Goal: Information Seeking & Learning: Learn about a topic

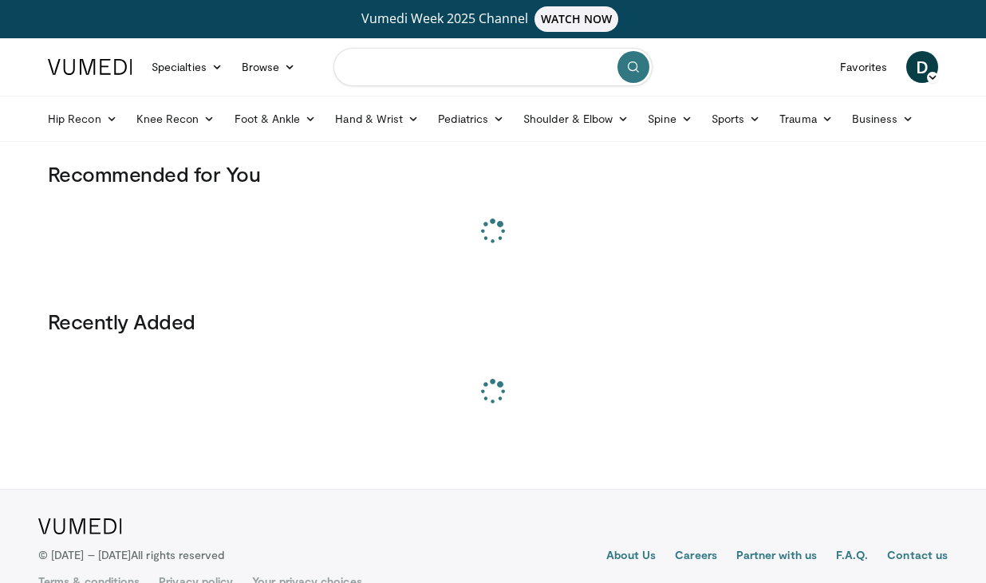
click at [504, 58] on input "Search topics, interventions" at bounding box center [493, 67] width 319 height 38
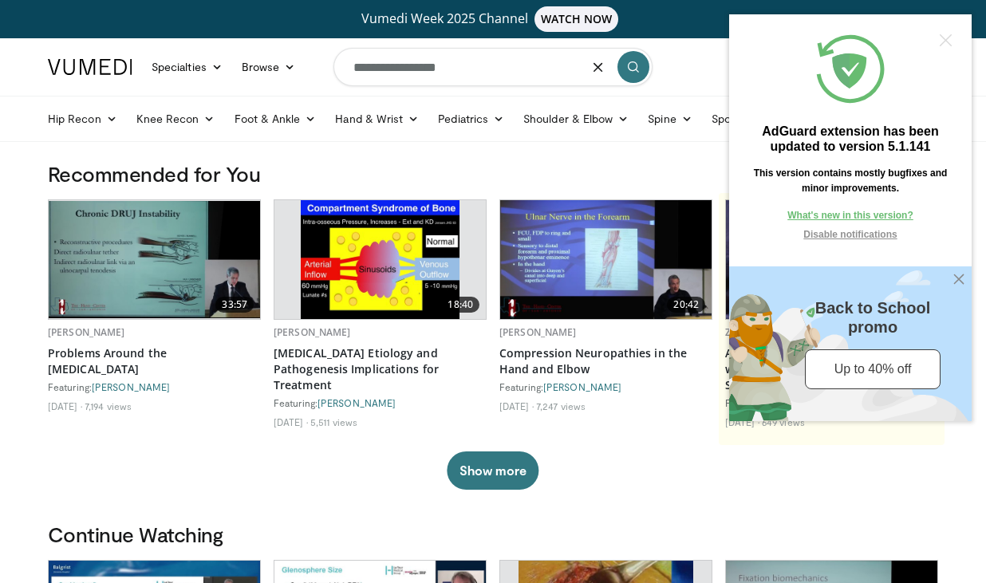
type input "**********"
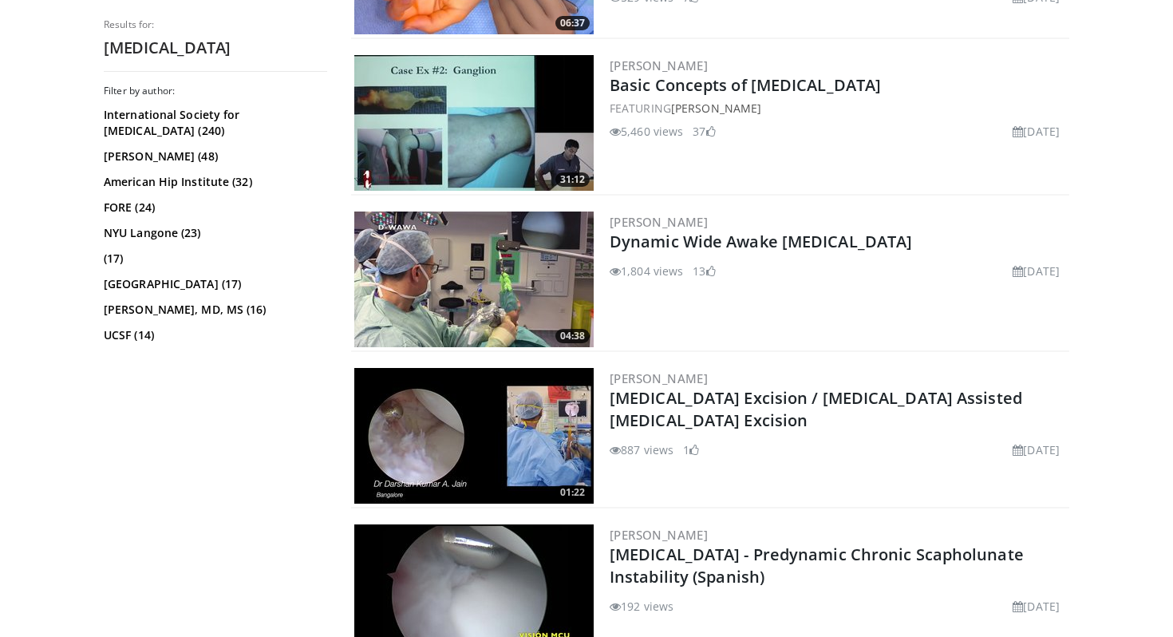
scroll to position [638, 0]
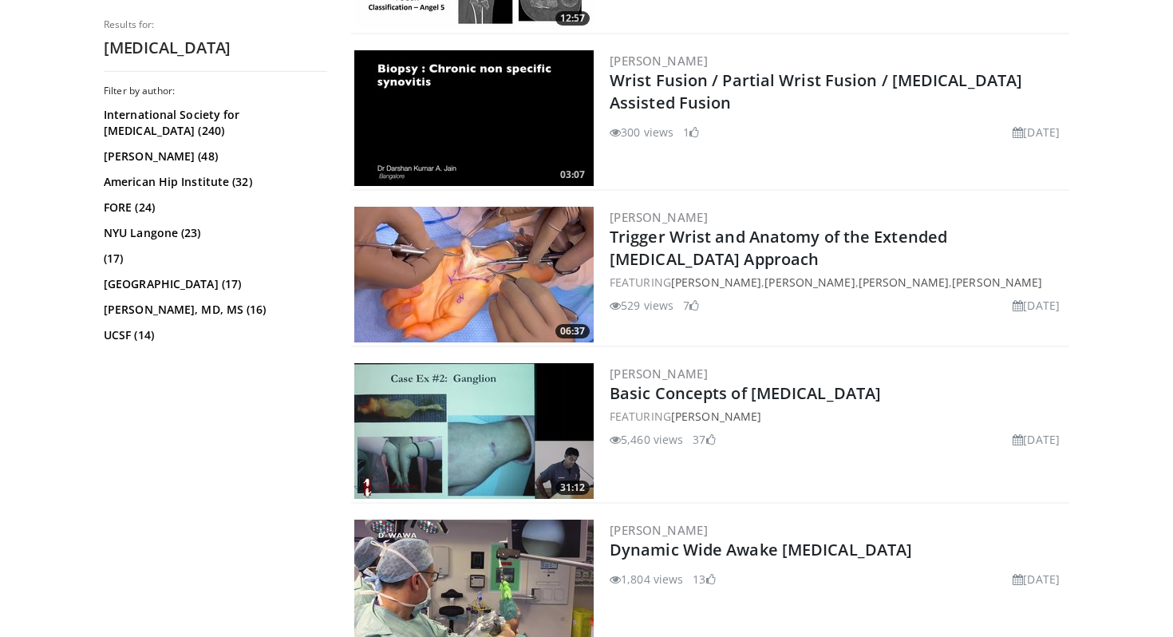
click at [520, 456] on img at bounding box center [473, 431] width 239 height 136
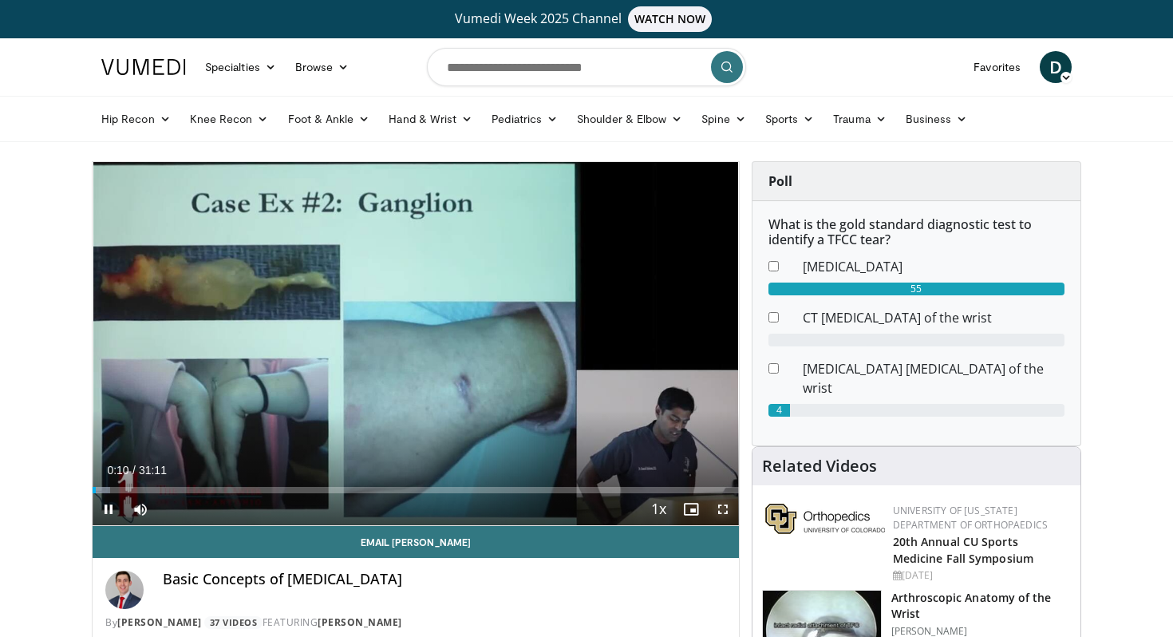
click at [725, 509] on span "Video Player" at bounding box center [723, 509] width 32 height 32
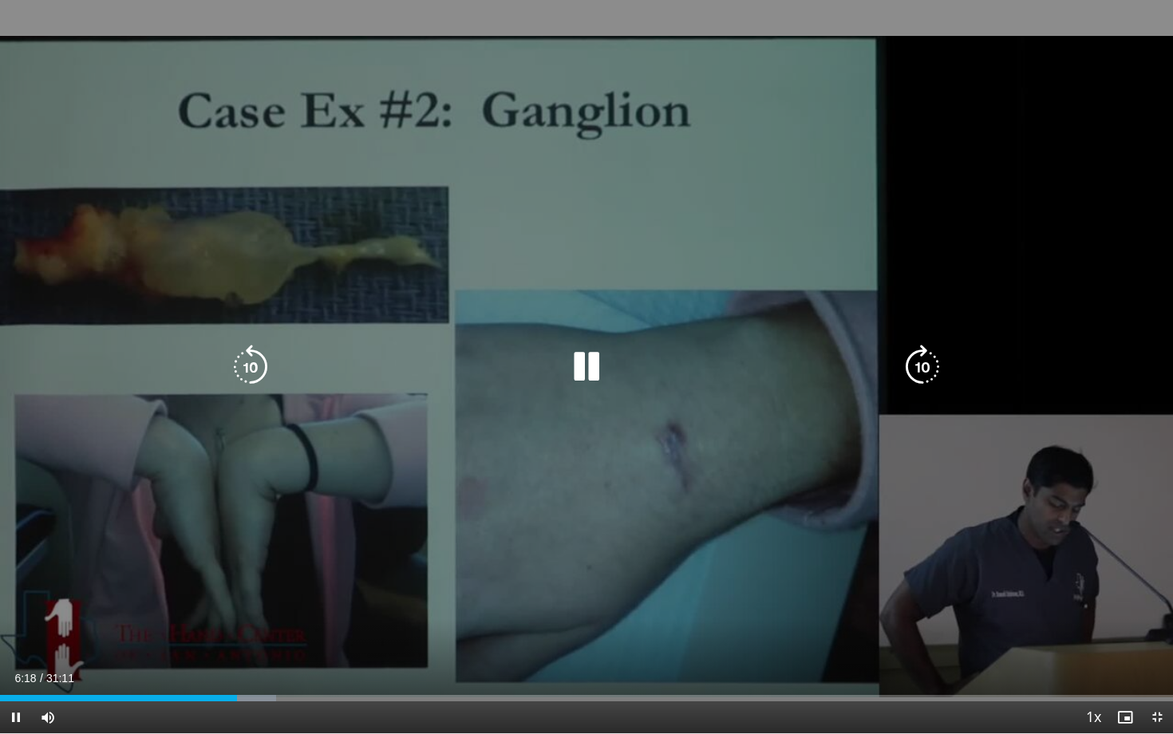
click at [583, 362] on icon "Video Player" at bounding box center [586, 367] width 45 height 45
click at [549, 389] on div "10 seconds Tap to unmute" at bounding box center [586, 366] width 1173 height 733
click at [250, 356] on icon "Video Player" at bounding box center [250, 367] width 45 height 45
click at [599, 365] on icon "Video Player" at bounding box center [586, 367] width 45 height 45
click at [591, 367] on icon "Video Player" at bounding box center [586, 367] width 45 height 45
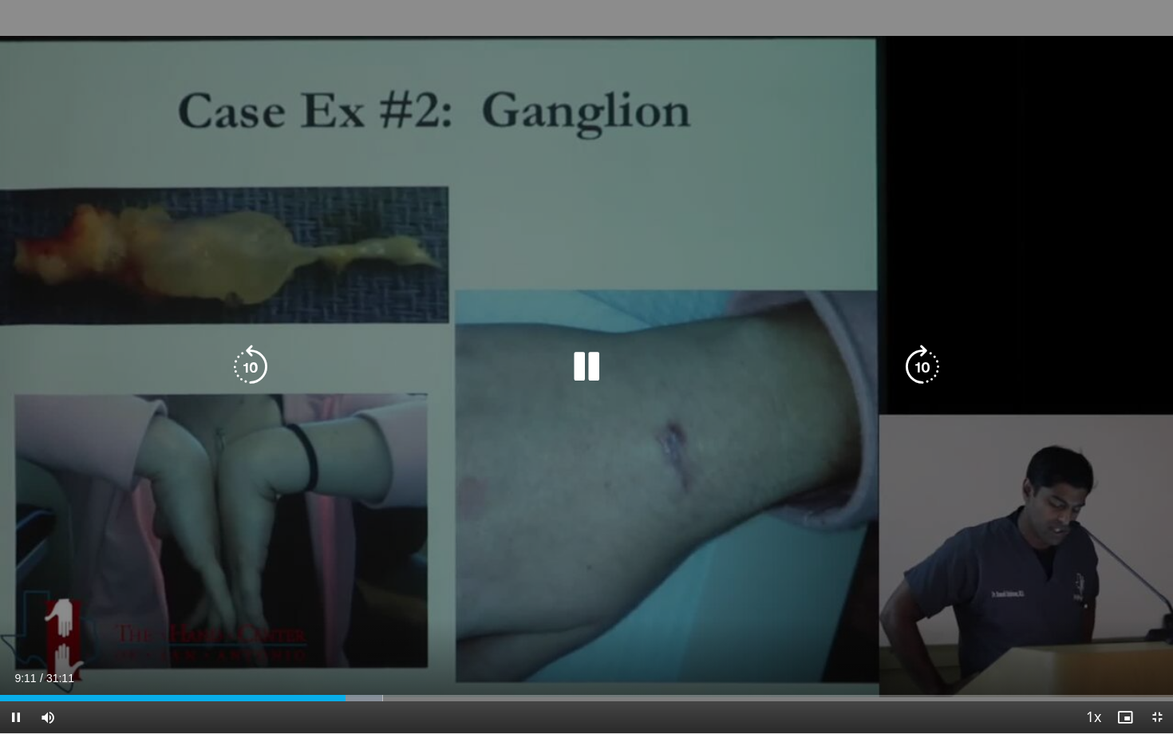
click at [267, 369] on icon "Video Player" at bounding box center [250, 367] width 45 height 45
click at [254, 370] on icon "Video Player" at bounding box center [250, 367] width 45 height 45
click at [582, 373] on icon "Video Player" at bounding box center [586, 367] width 45 height 45
click at [564, 372] on icon "Video Player" at bounding box center [586, 367] width 45 height 45
click at [593, 366] on icon "Video Player" at bounding box center [586, 367] width 45 height 45
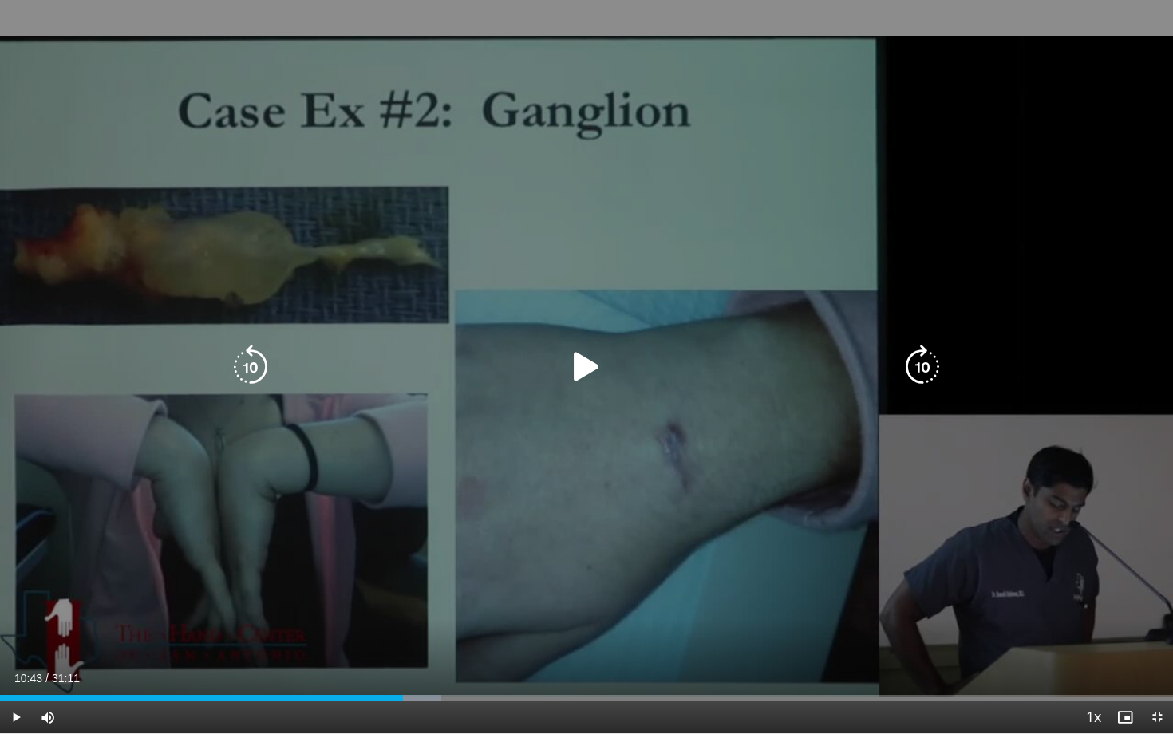
click at [593, 366] on icon "Video Player" at bounding box center [586, 367] width 45 height 45
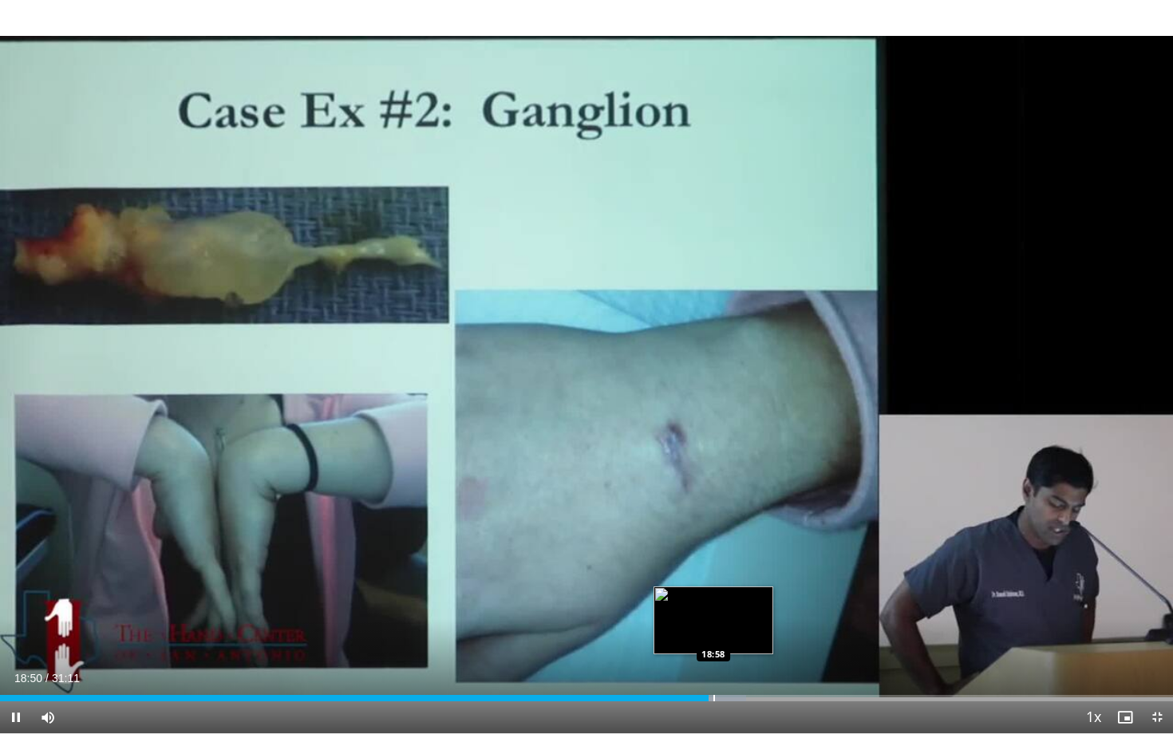
click at [714, 636] on div "Progress Bar" at bounding box center [714, 698] width 2 height 6
click at [721, 636] on div "Progress Bar" at bounding box center [722, 698] width 2 height 6
click at [726, 636] on div "Progress Bar" at bounding box center [726, 698] width 2 height 6
click at [737, 636] on div "Progress Bar" at bounding box center [738, 698] width 2 height 6
click at [741, 636] on div "Progress Bar" at bounding box center [742, 698] width 2 height 6
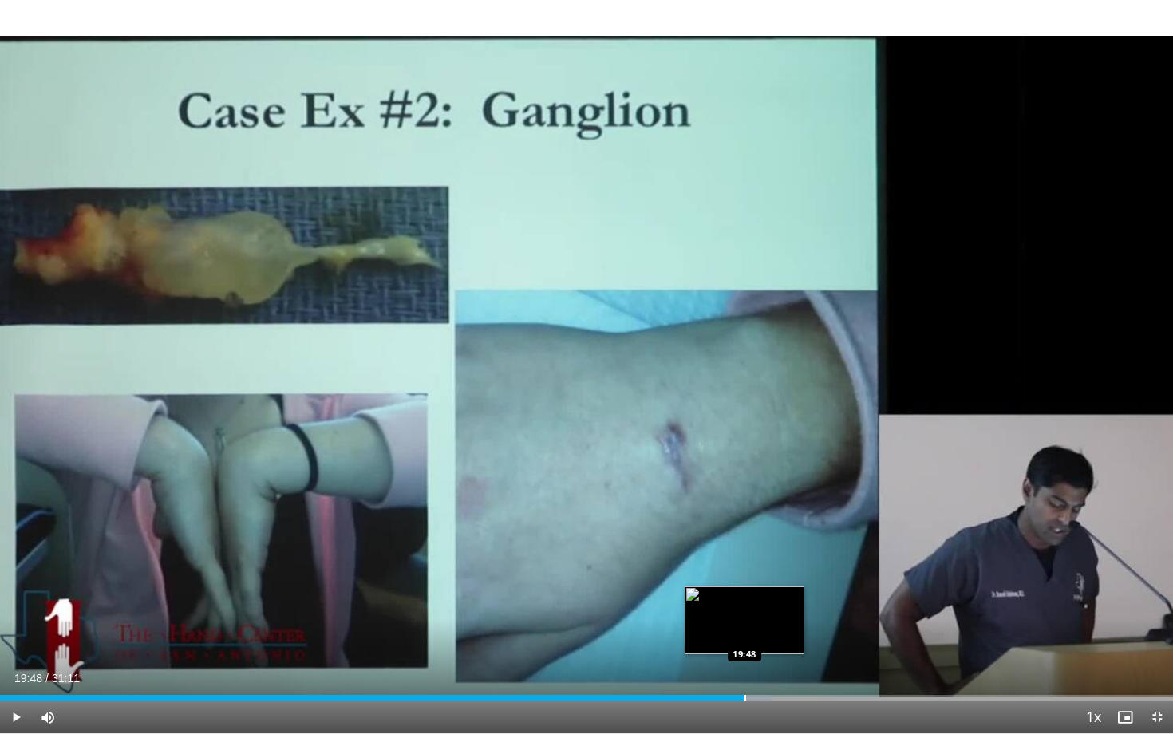
click at [745, 636] on div "Progress Bar" at bounding box center [746, 698] width 2 height 6
click at [750, 636] on div "Progress Bar" at bounding box center [751, 698] width 2 height 6
click at [755, 636] on div "Progress Bar" at bounding box center [756, 698] width 2 height 6
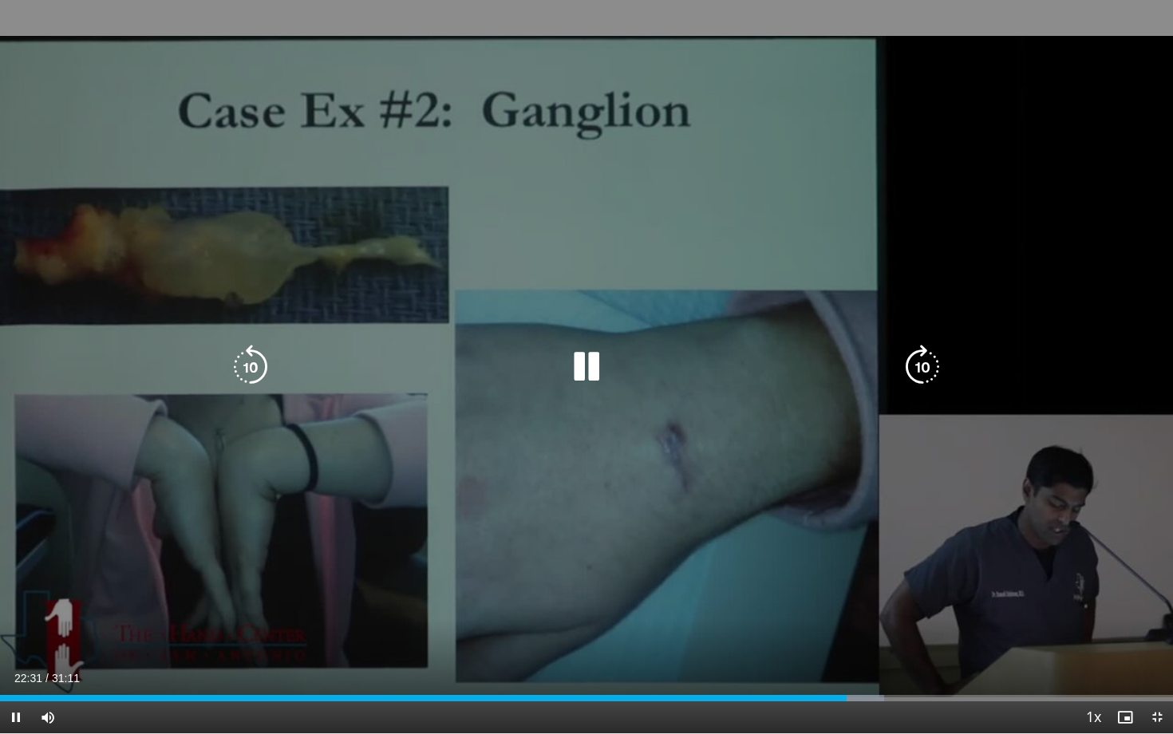
click at [255, 356] on icon "Video Player" at bounding box center [250, 367] width 45 height 45
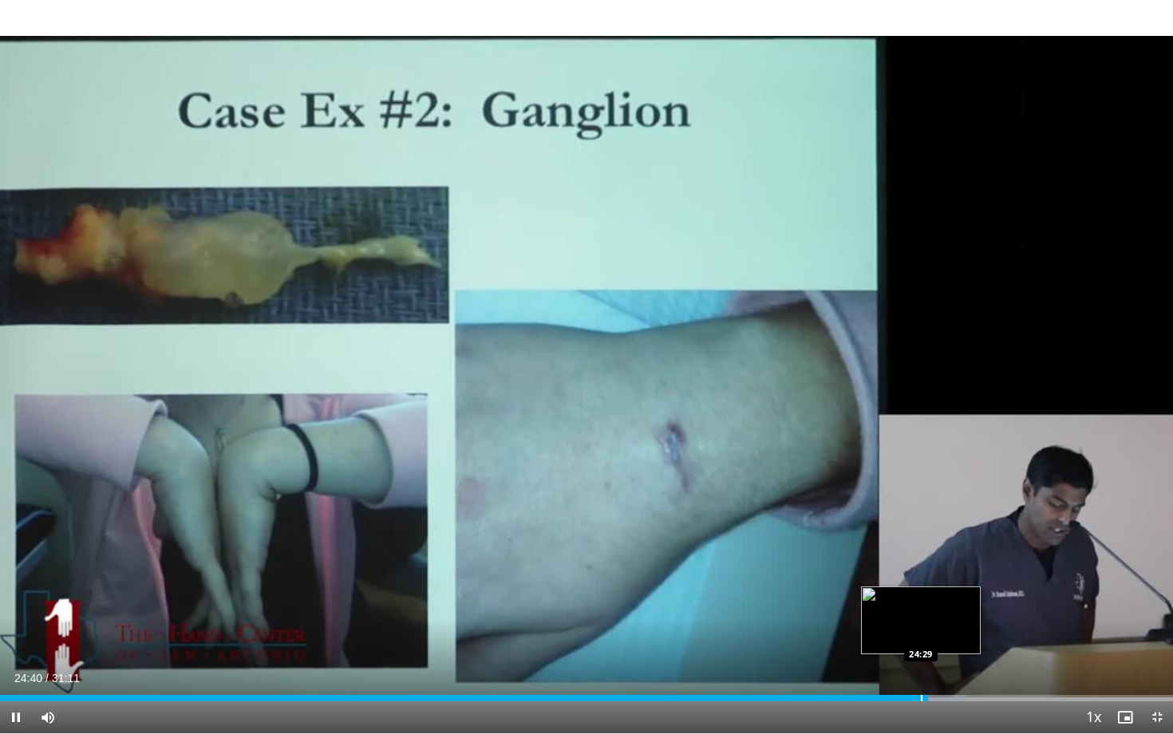
click at [921, 636] on div "Progress Bar" at bounding box center [922, 698] width 2 height 6
click at [914, 636] on div "24:27" at bounding box center [460, 698] width 920 height 6
click at [910, 636] on div "Progress Bar" at bounding box center [911, 698] width 2 height 6
click at [903, 636] on div "Progress Bar" at bounding box center [904, 698] width 2 height 6
click at [897, 636] on div "Progress Bar" at bounding box center [898, 698] width 2 height 6
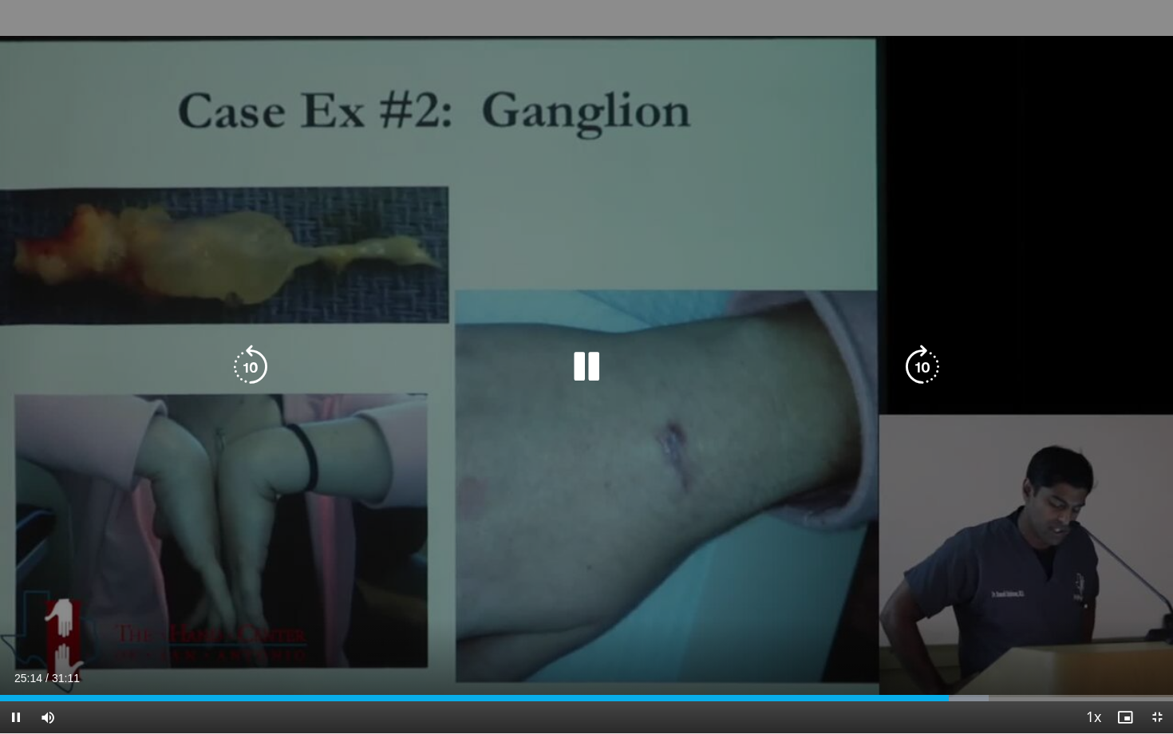
click at [264, 385] on icon "Video Player" at bounding box center [250, 367] width 45 height 45
click at [263, 373] on icon "Video Player" at bounding box center [250, 367] width 45 height 45
click at [241, 378] on icon "Video Player" at bounding box center [250, 367] width 45 height 45
click at [242, 377] on icon "Video Player" at bounding box center [250, 367] width 45 height 45
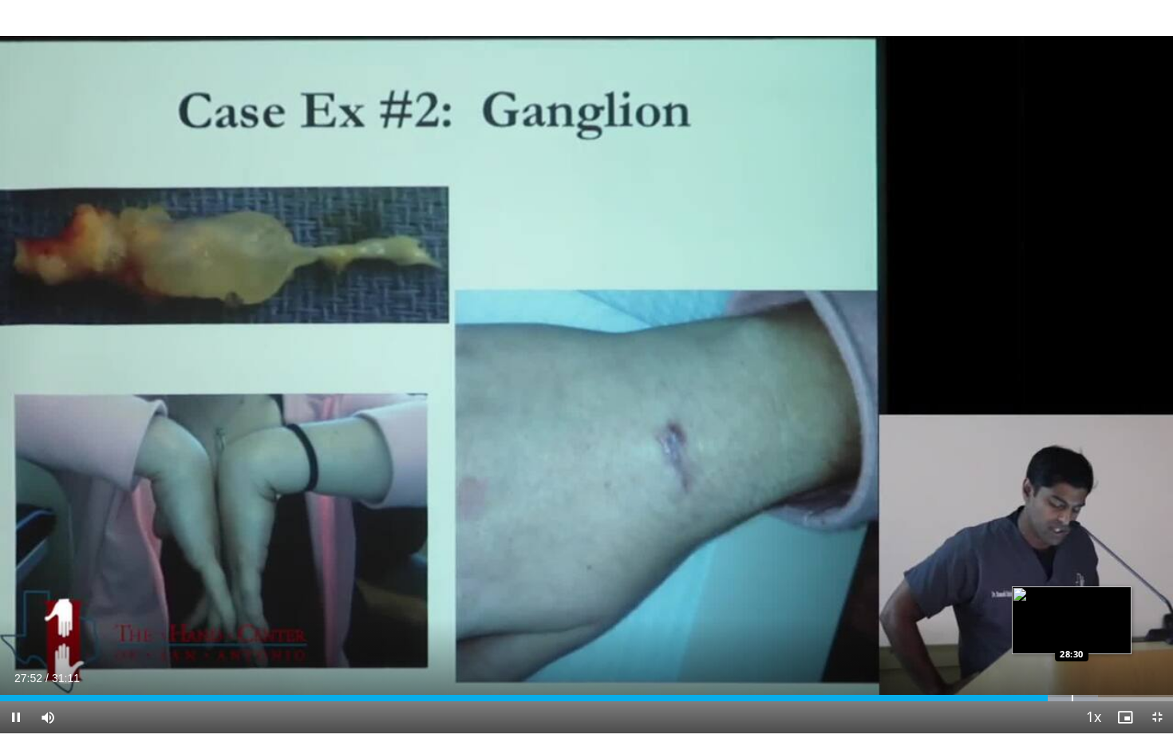
click at [1072, 636] on div "Progress Bar" at bounding box center [1073, 698] width 2 height 6
click at [1088, 636] on div "Progress Bar" at bounding box center [1089, 698] width 2 height 6
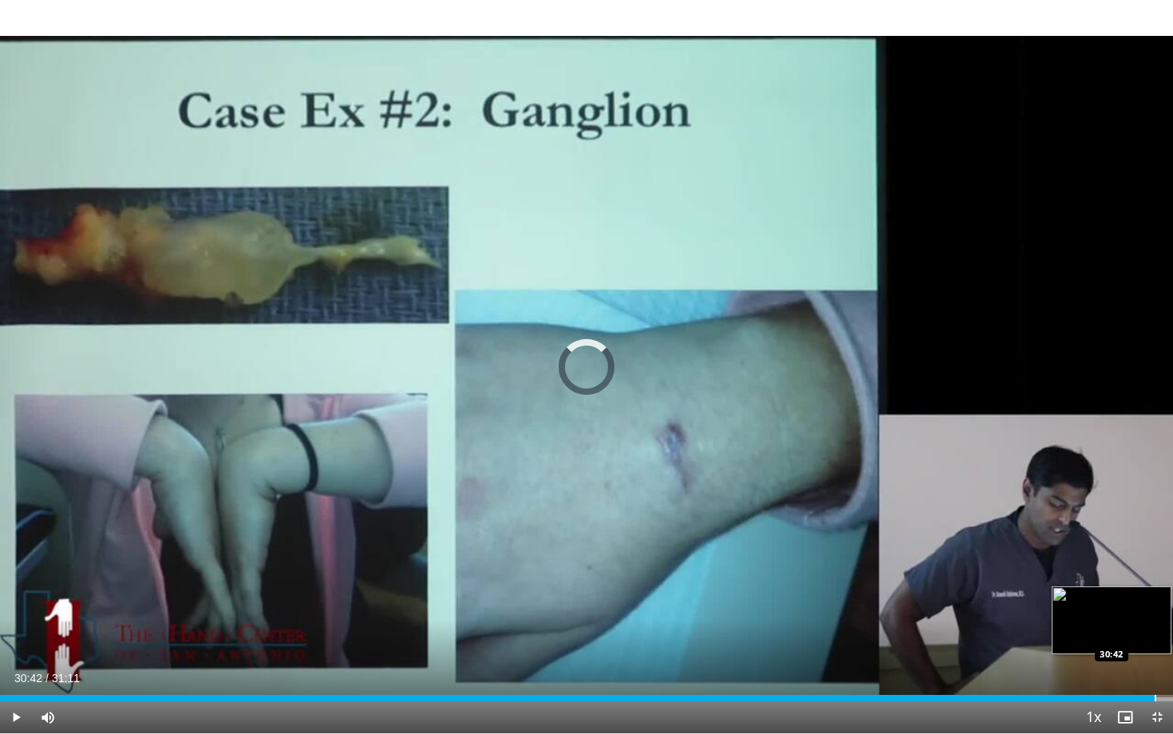
click at [1155, 636] on div "Progress Bar" at bounding box center [1156, 698] width 2 height 6
click at [1137, 636] on div "Loaded : 100.00% 30:50 30:14" at bounding box center [586, 693] width 1173 height 15
click at [1149, 636] on div "Loaded : 100.00% 30:33 30:33" at bounding box center [586, 693] width 1173 height 15
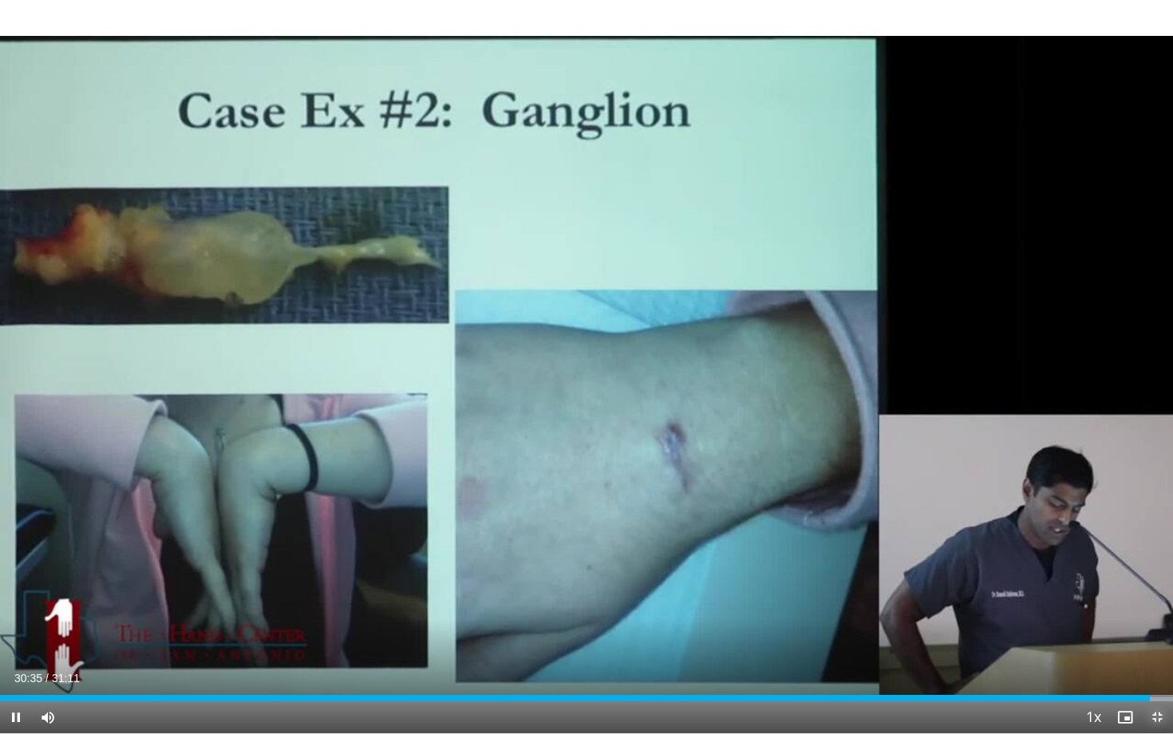
click at [1153, 636] on span "Video Player" at bounding box center [1157, 717] width 32 height 32
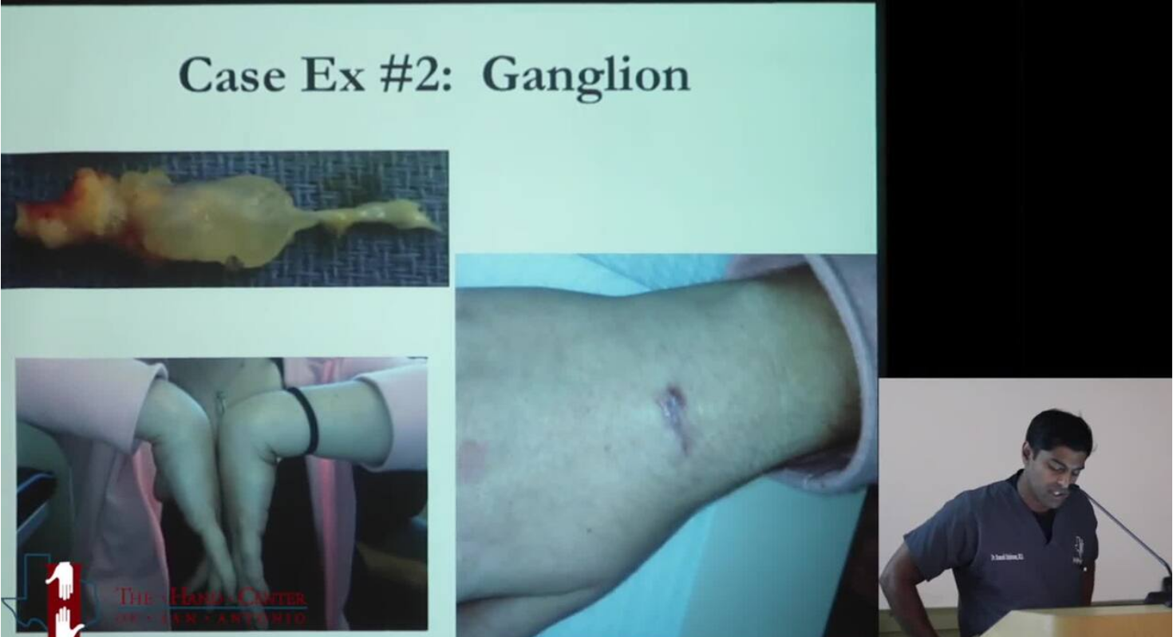
scroll to position [121, 0]
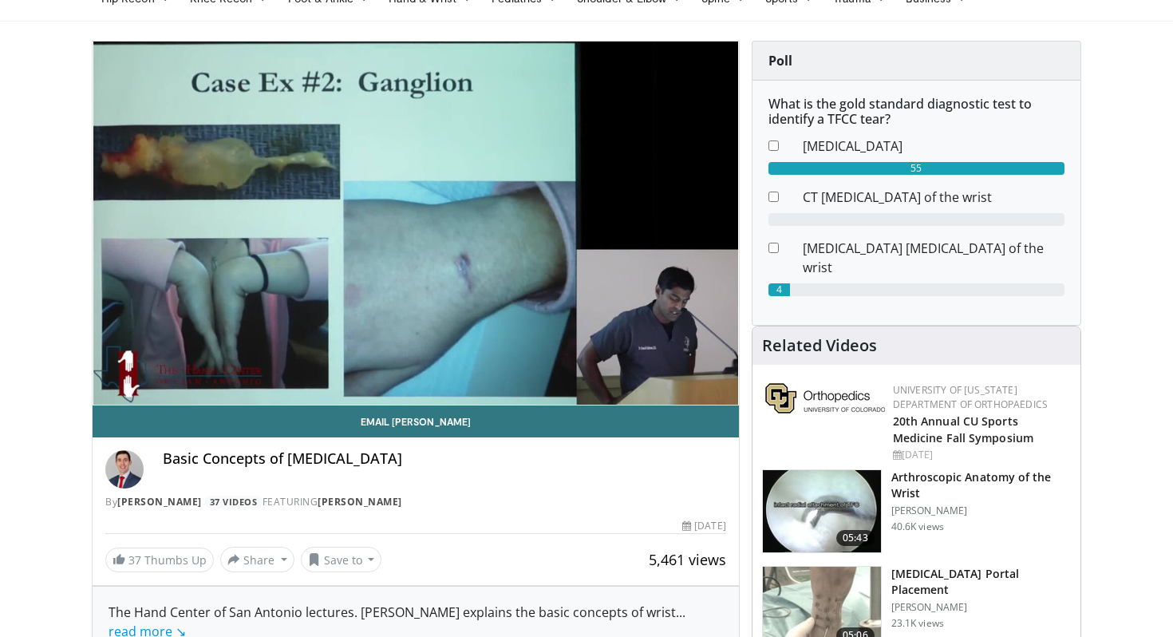
click at [812, 490] on img at bounding box center [822, 511] width 118 height 83
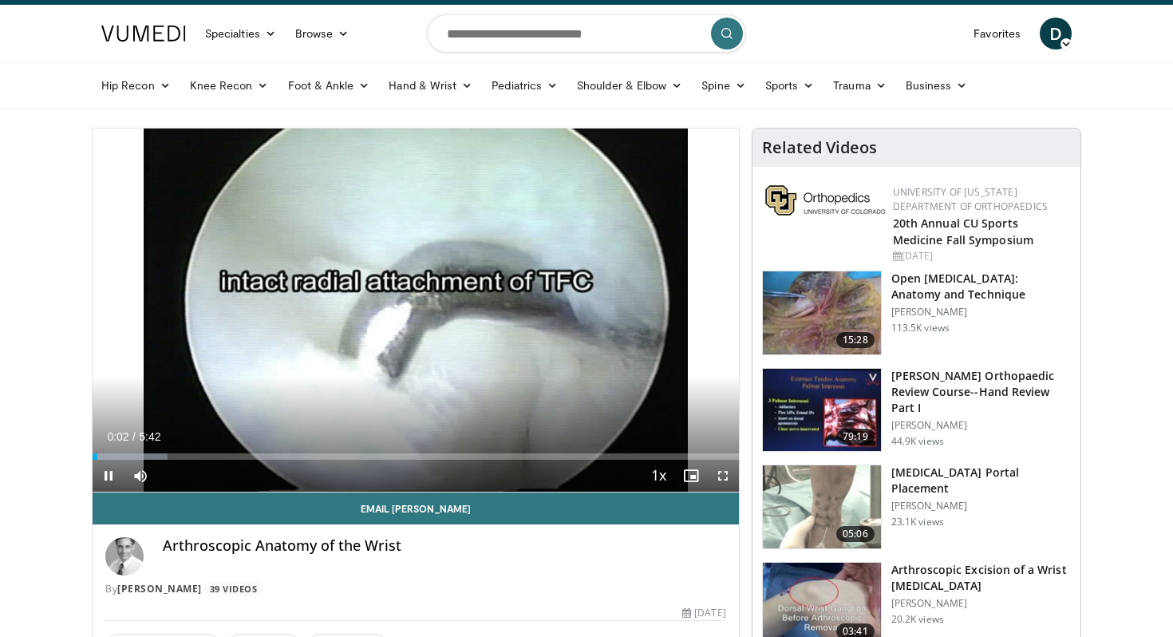
scroll to position [32, 0]
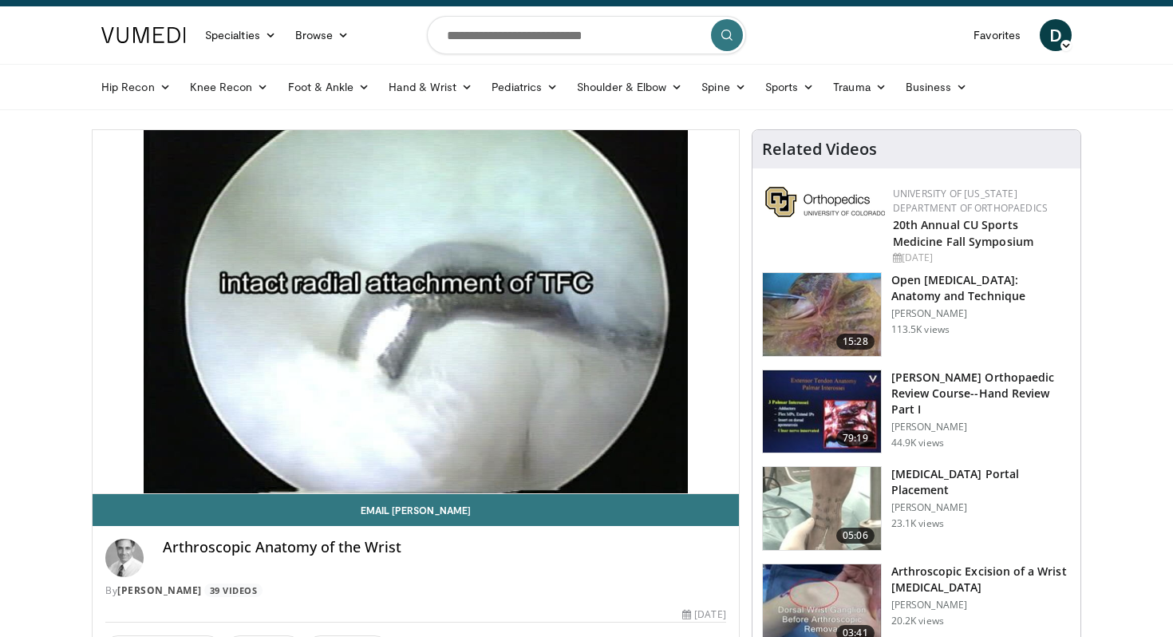
click at [832, 503] on img at bounding box center [822, 508] width 118 height 83
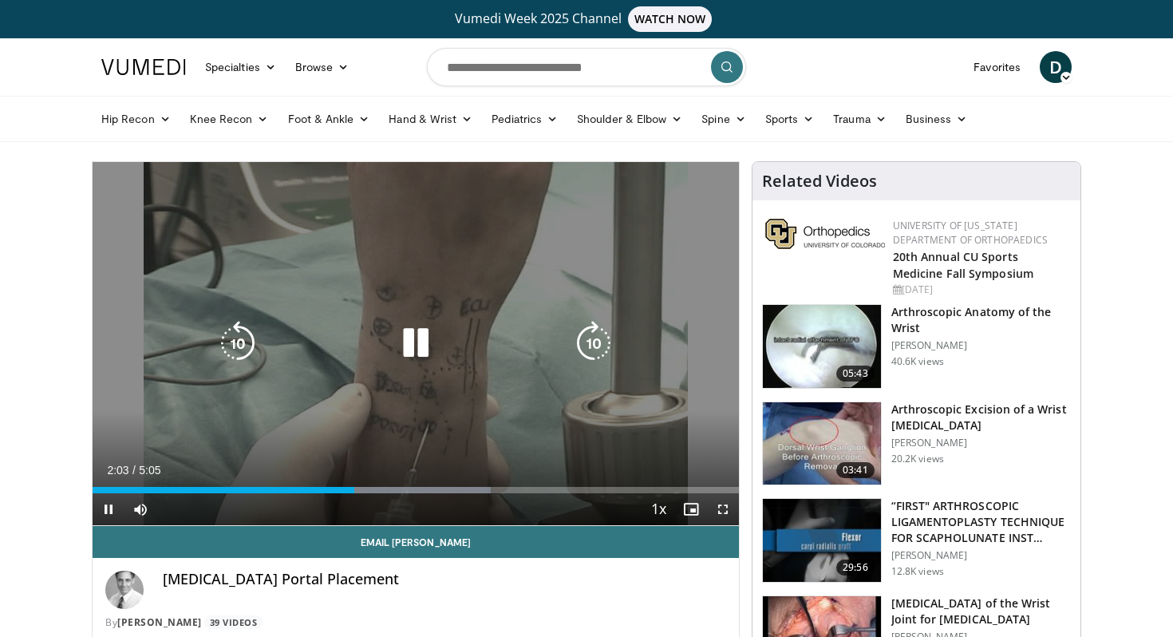
click at [235, 344] on icon "Video Player" at bounding box center [237, 343] width 45 height 45
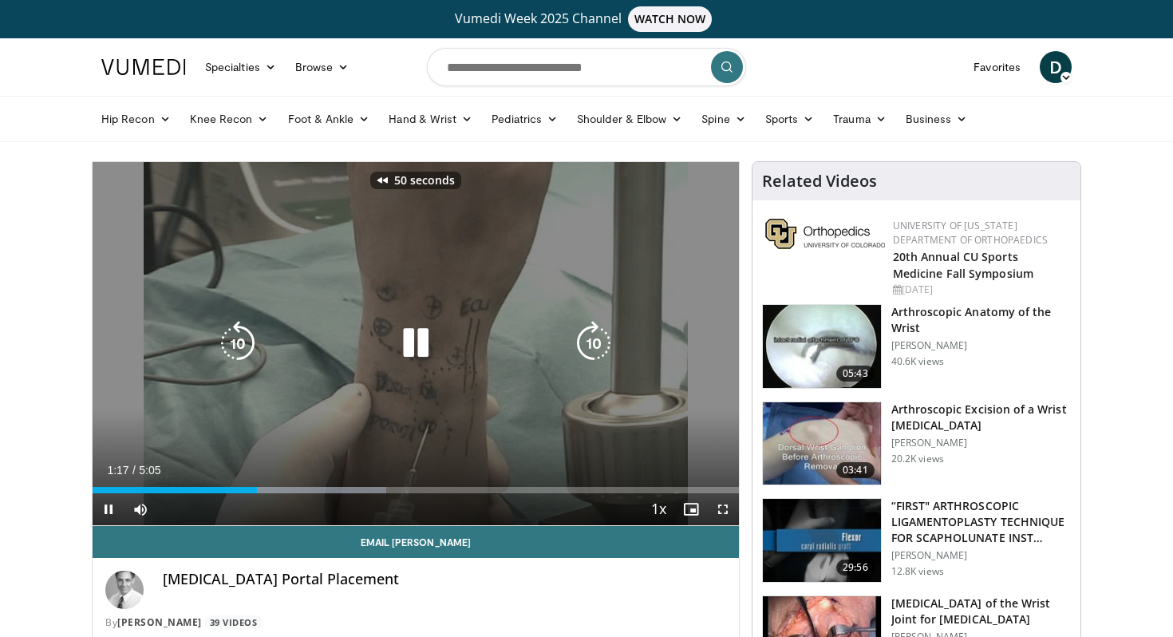
click at [235, 344] on icon "Video Player" at bounding box center [237, 343] width 45 height 45
click at [421, 338] on icon "Video Player" at bounding box center [415, 343] width 45 height 45
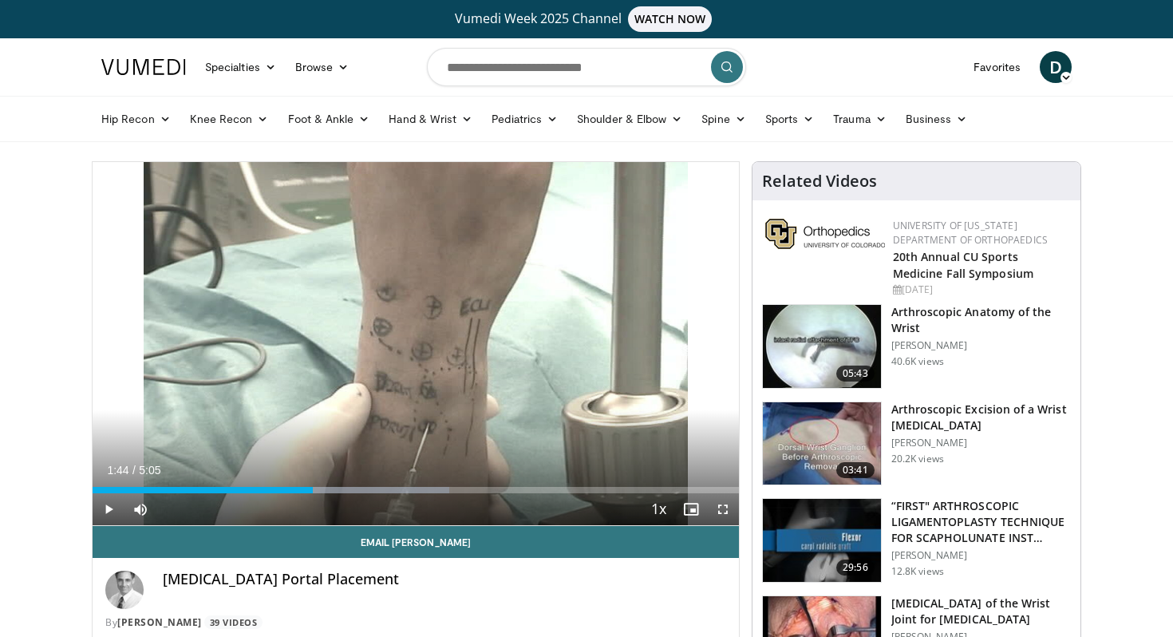
click at [421, 338] on div "60 seconds Tap to unmute" at bounding box center [416, 343] width 646 height 363
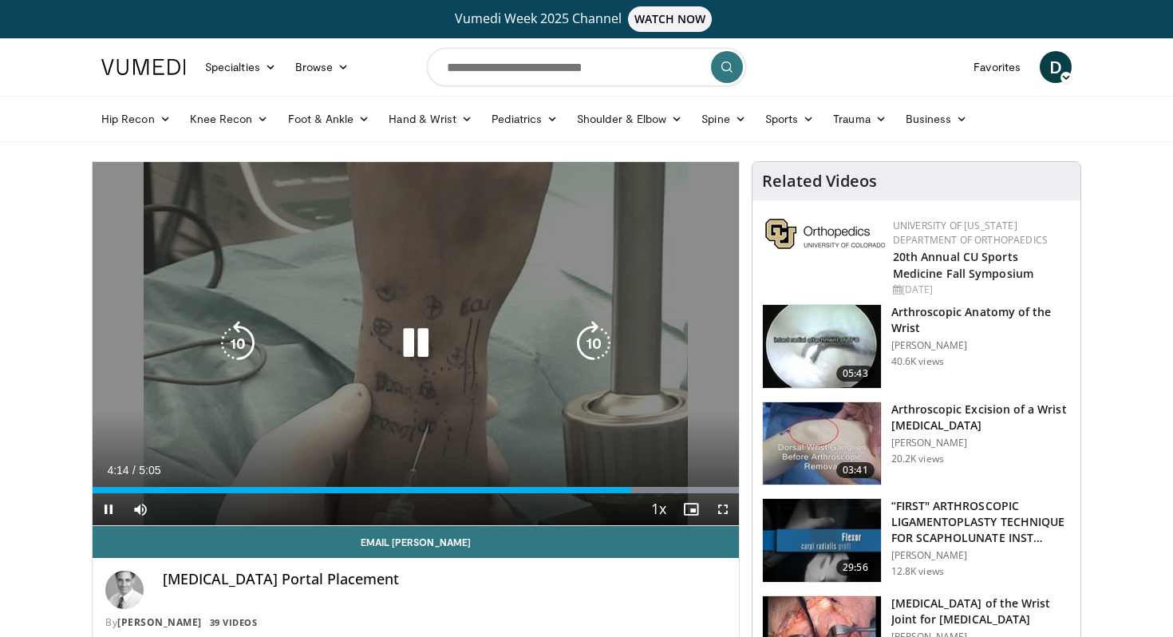
click at [427, 354] on icon "Video Player" at bounding box center [415, 343] width 45 height 45
click at [425, 344] on icon "Video Player" at bounding box center [415, 343] width 45 height 45
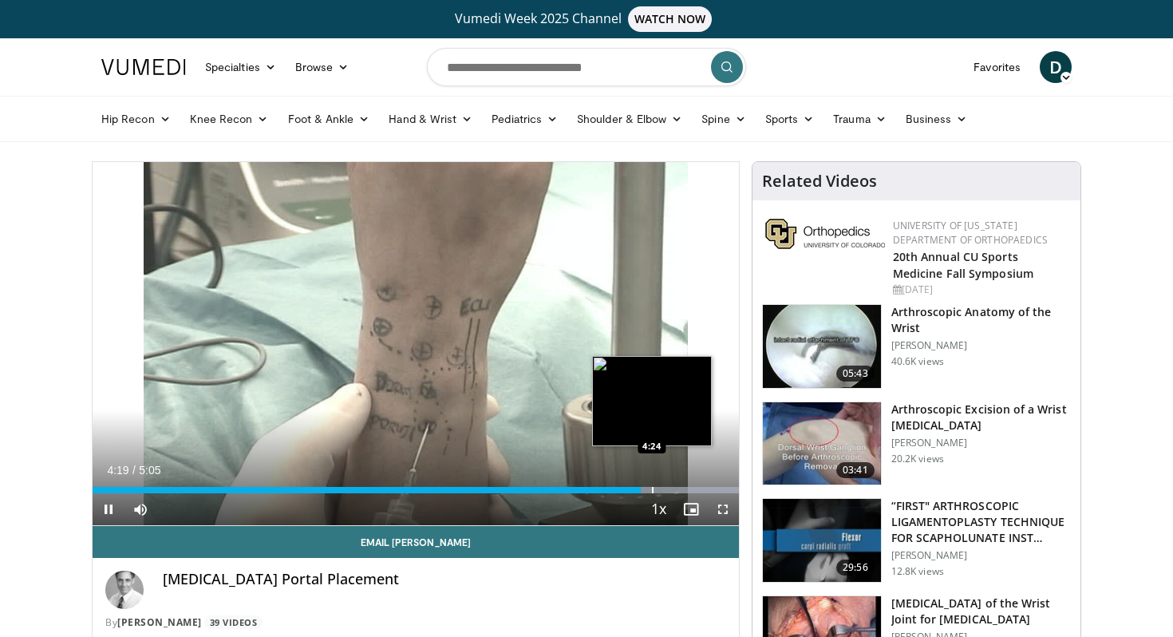
click at [652, 488] on div "Progress Bar" at bounding box center [653, 490] width 2 height 6
click at [675, 487] on div "Progress Bar" at bounding box center [676, 490] width 2 height 6
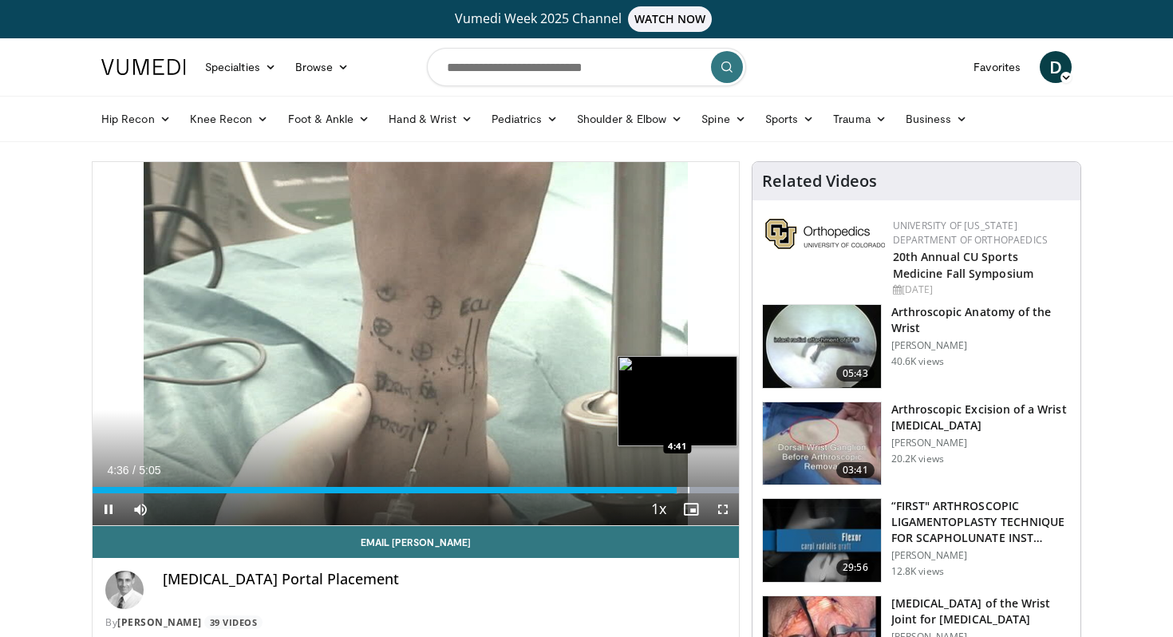
click at [688, 487] on div "Progress Bar" at bounding box center [689, 490] width 2 height 6
click at [698, 484] on div "Loaded : 100.00% 4:46 4:46" at bounding box center [416, 485] width 646 height 15
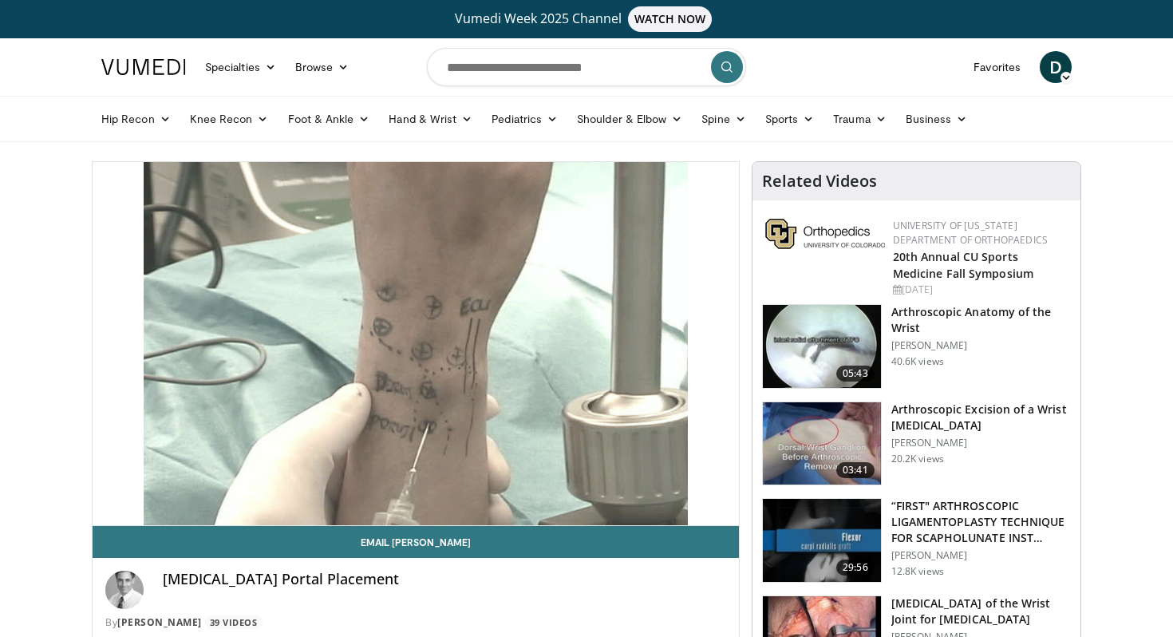
click at [824, 337] on img at bounding box center [822, 346] width 118 height 83
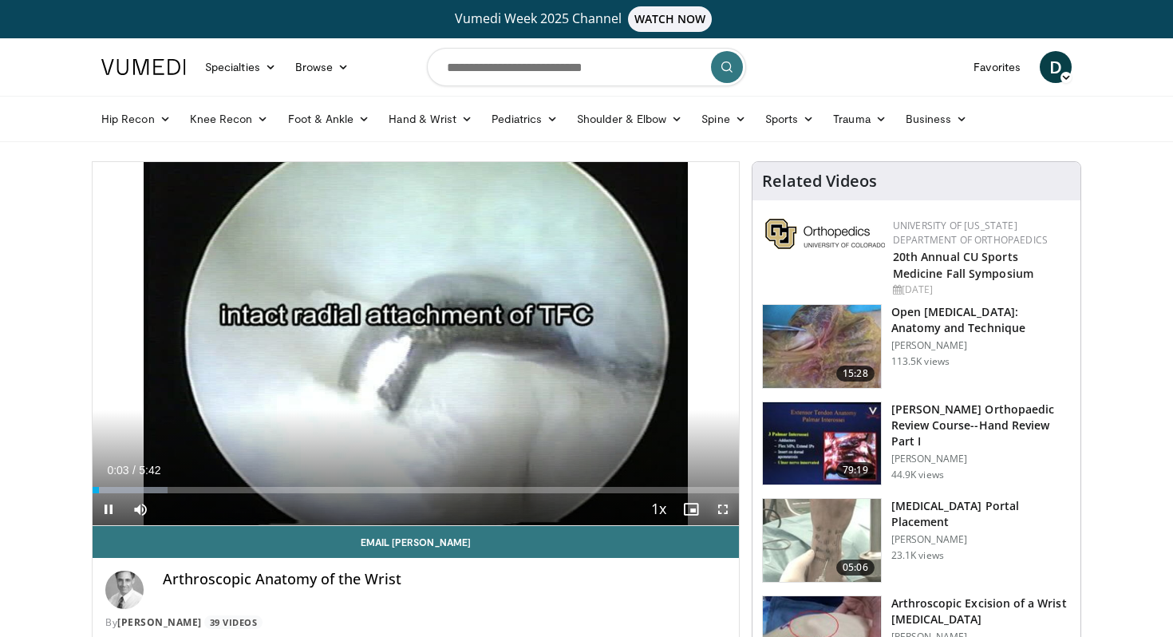
click at [720, 516] on span "Video Player" at bounding box center [723, 509] width 32 height 32
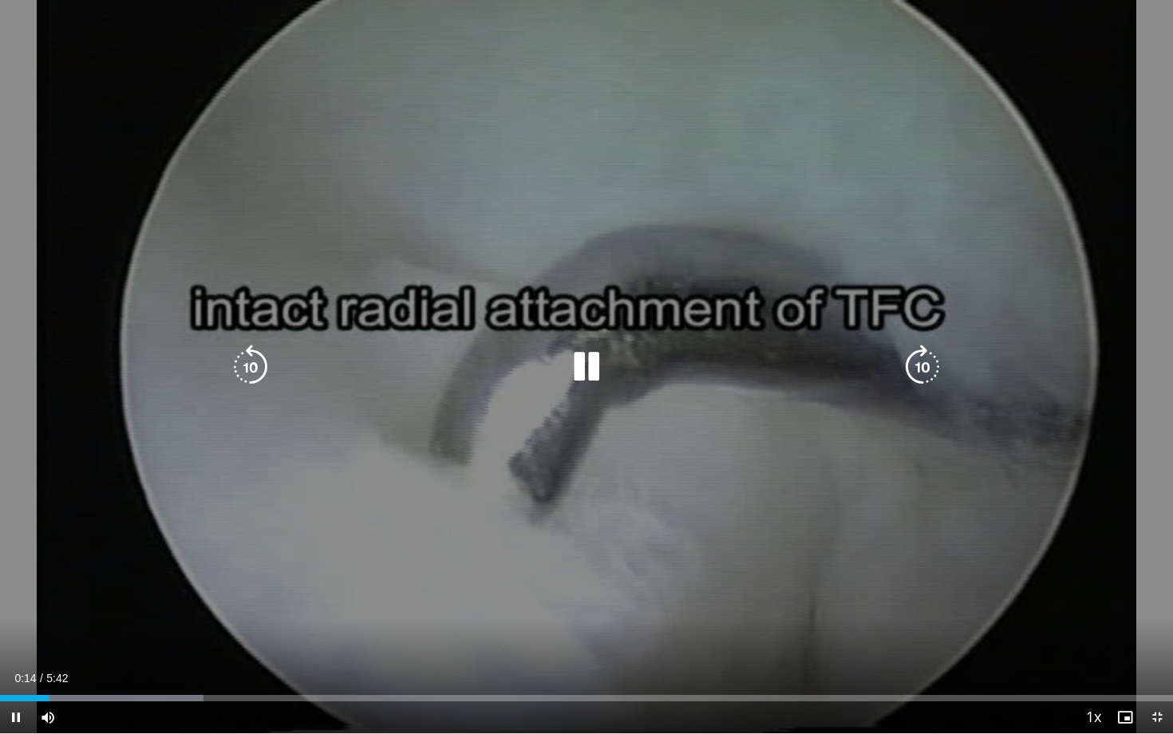
click at [572, 370] on icon "Video Player" at bounding box center [586, 367] width 45 height 45
click at [590, 382] on icon "Video Player" at bounding box center [586, 367] width 45 height 45
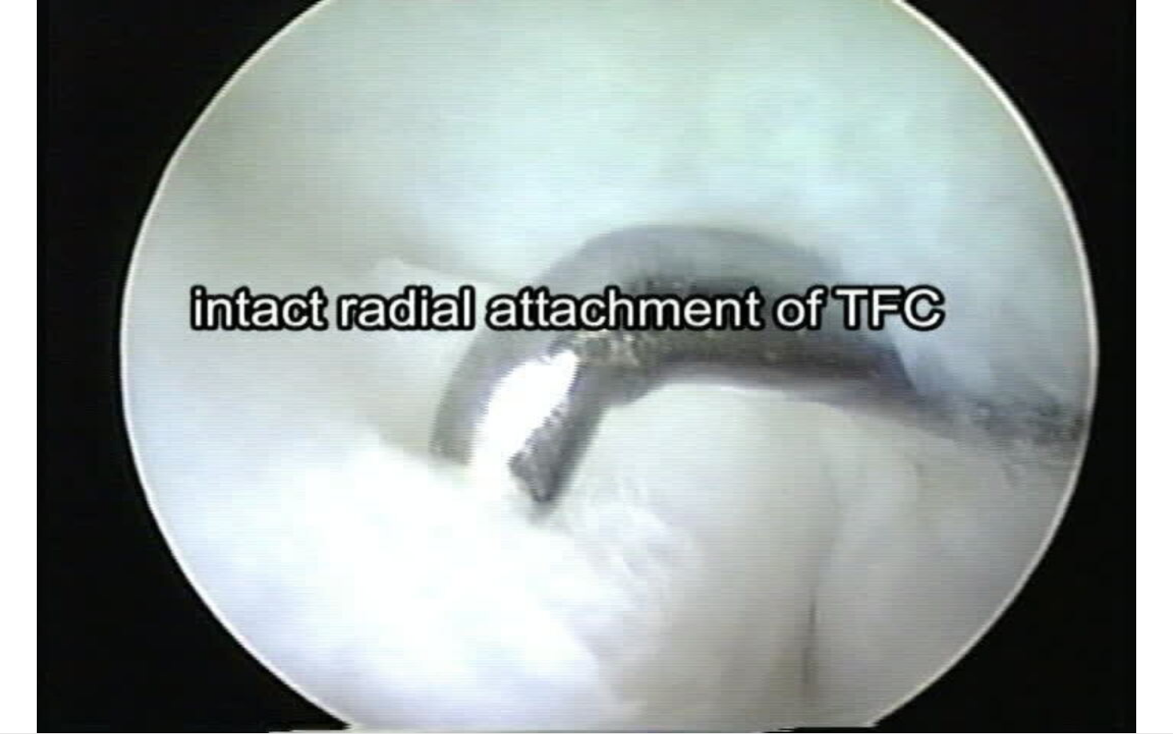
click at [590, 382] on div "10 seconds Tap to unmute" at bounding box center [586, 366] width 1173 height 733
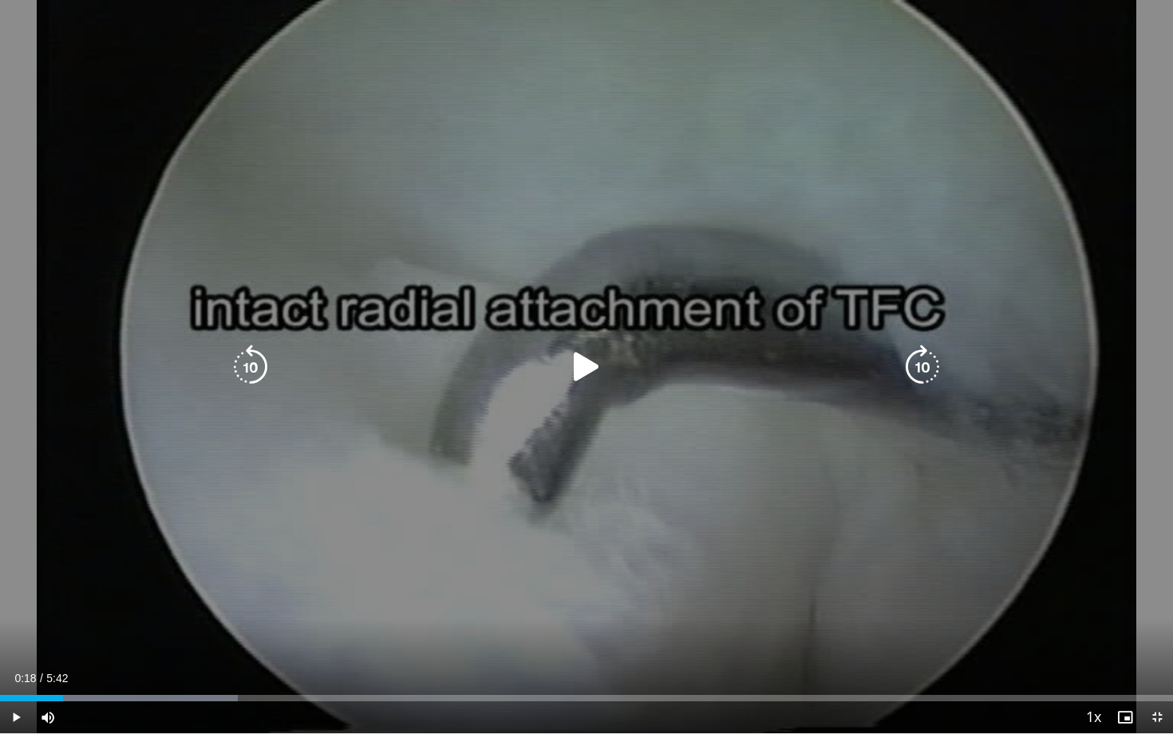
click at [590, 381] on icon "Video Player" at bounding box center [586, 367] width 45 height 45
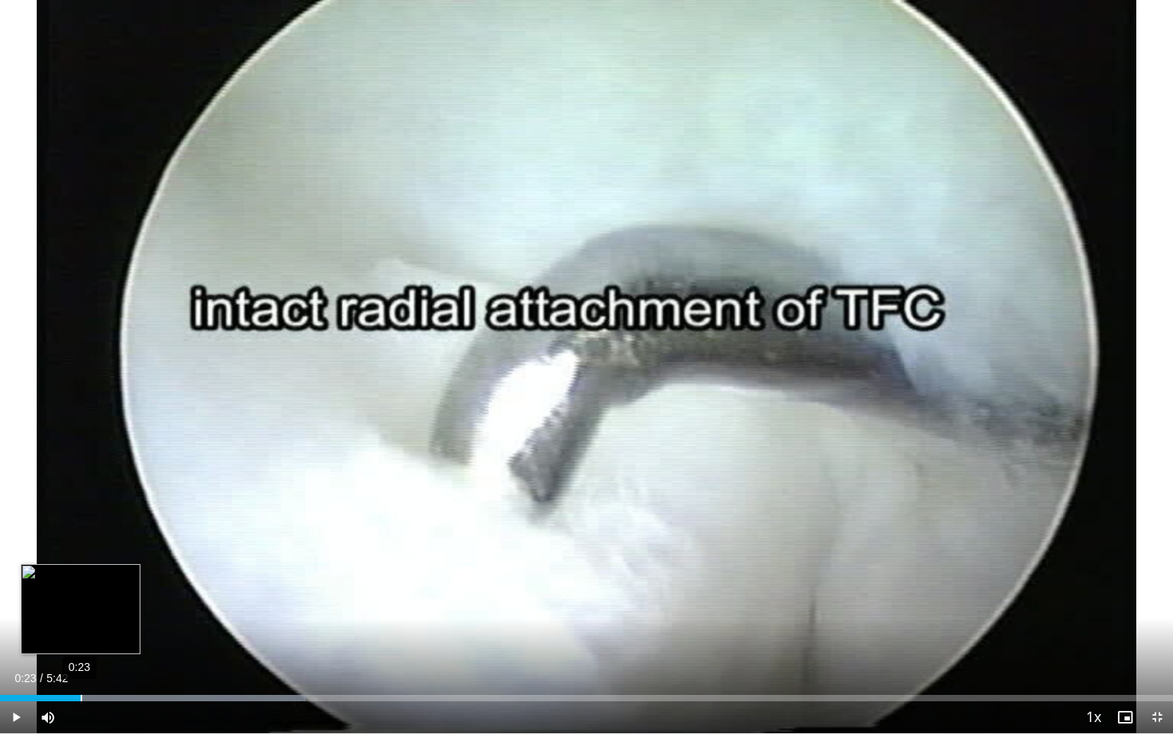
click at [81, 636] on div "0:23" at bounding box center [82, 698] width 2 height 6
click at [69, 636] on div "0:23" at bounding box center [40, 698] width 81 height 6
click at [65, 636] on div "0:19" at bounding box center [66, 698] width 2 height 6
click at [57, 636] on div "0:16" at bounding box center [58, 698] width 2 height 6
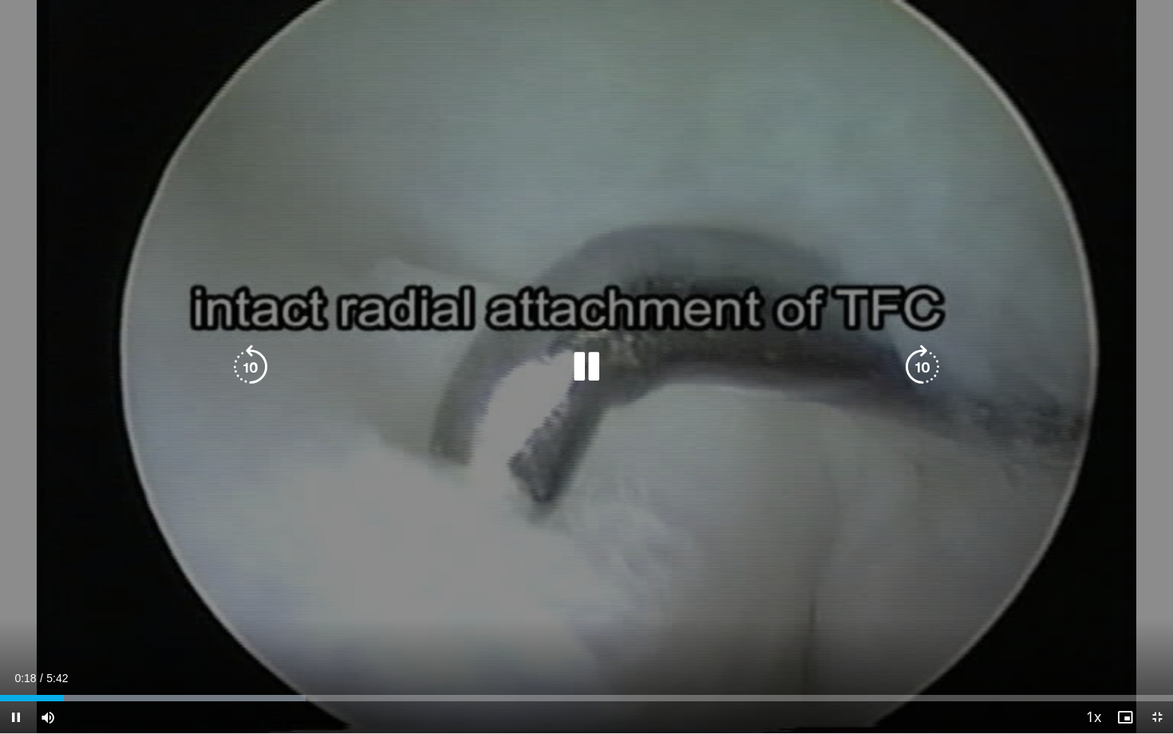
click at [600, 376] on icon "Video Player" at bounding box center [586, 367] width 45 height 45
click at [264, 381] on icon "Video Player" at bounding box center [250, 367] width 45 height 45
click at [560, 367] on div "Video Player" at bounding box center [587, 367] width 704 height 32
click at [591, 358] on icon "Video Player" at bounding box center [586, 367] width 45 height 45
click at [572, 376] on icon "Video Player" at bounding box center [586, 367] width 45 height 45
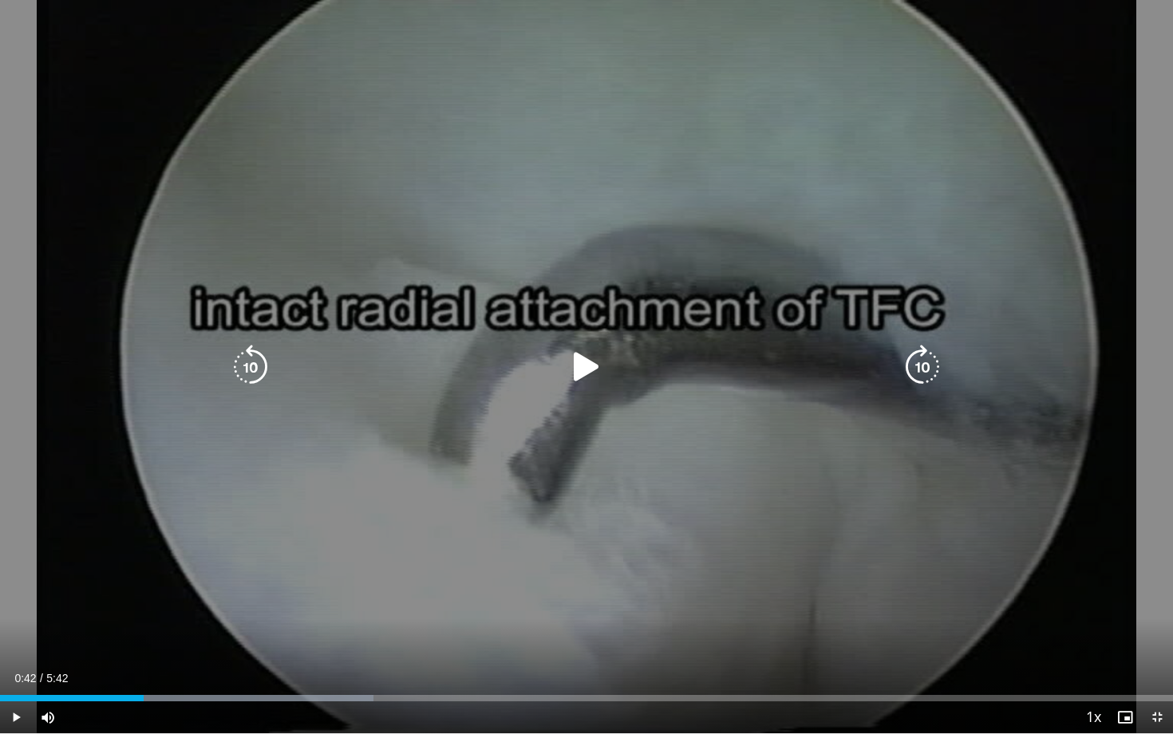
click at [572, 376] on icon "Video Player" at bounding box center [586, 367] width 45 height 45
click at [596, 354] on icon "Video Player" at bounding box center [586, 367] width 45 height 45
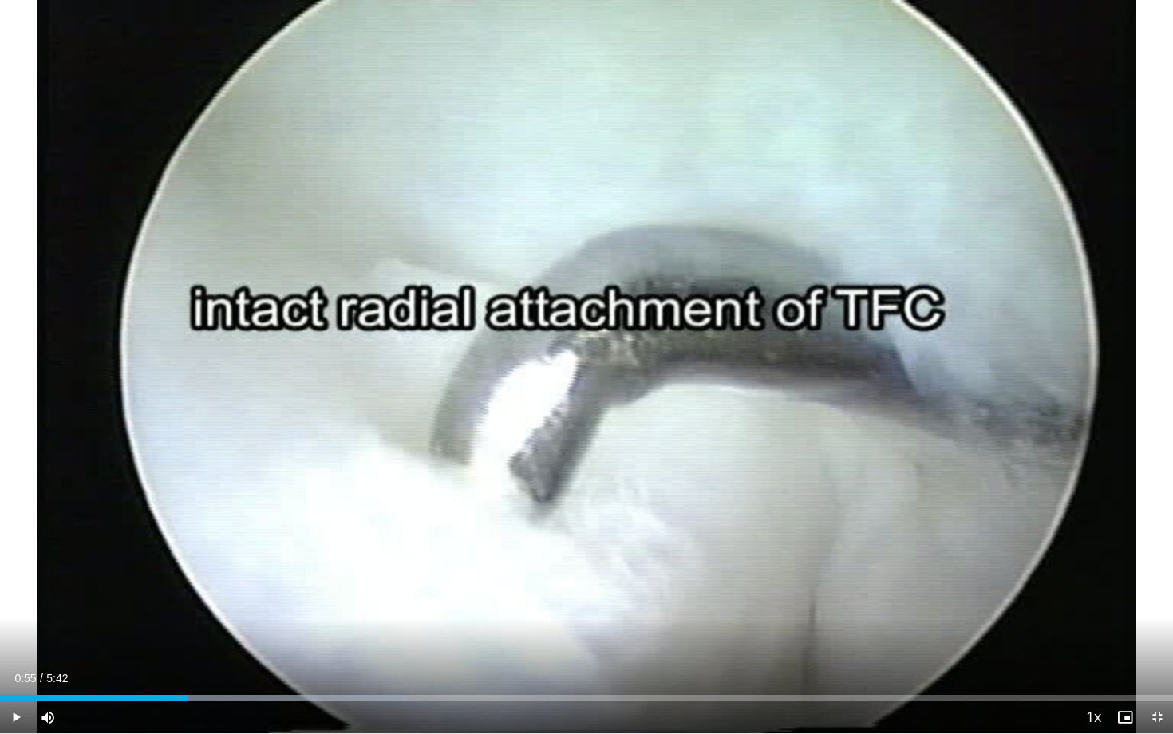
click at [596, 354] on div "10 seconds Tap to unmute" at bounding box center [586, 366] width 1173 height 733
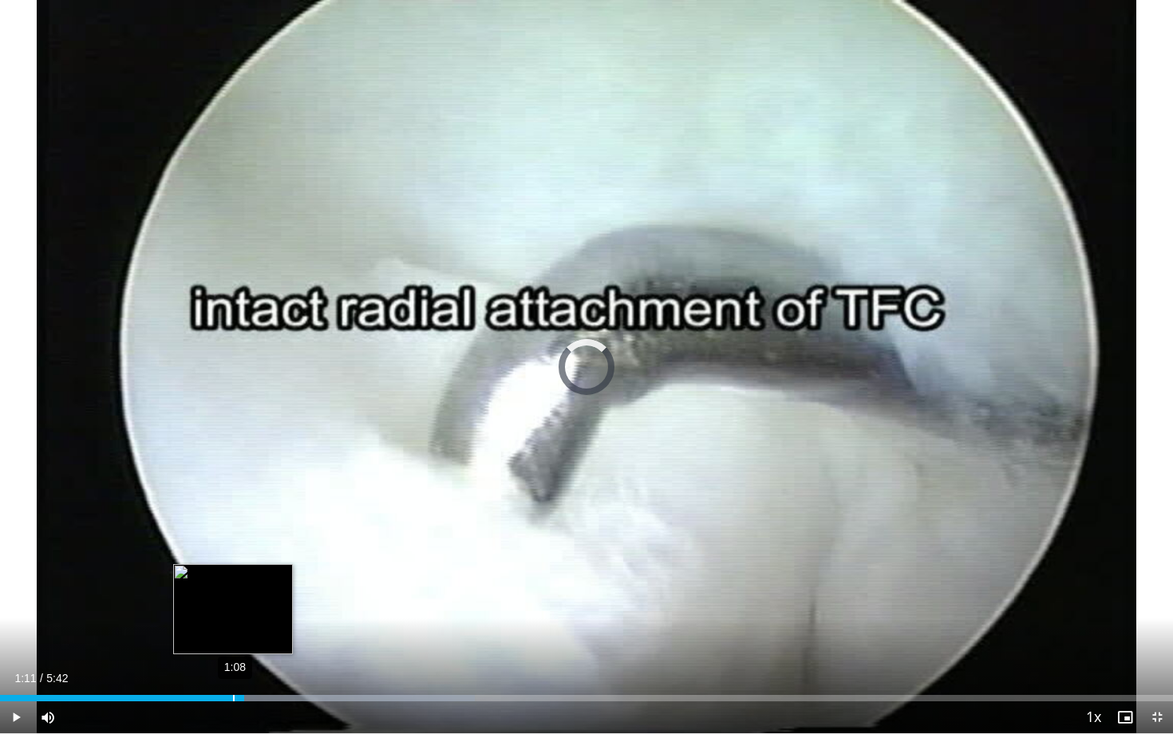
click at [233, 636] on div "Loaded : 40.50% 1:08 1:11" at bounding box center [586, 693] width 1173 height 15
click at [232, 636] on div "1:07" at bounding box center [233, 698] width 2 height 6
click at [216, 636] on div "Loaded : 40.50% 1:03 1:06" at bounding box center [586, 693] width 1173 height 15
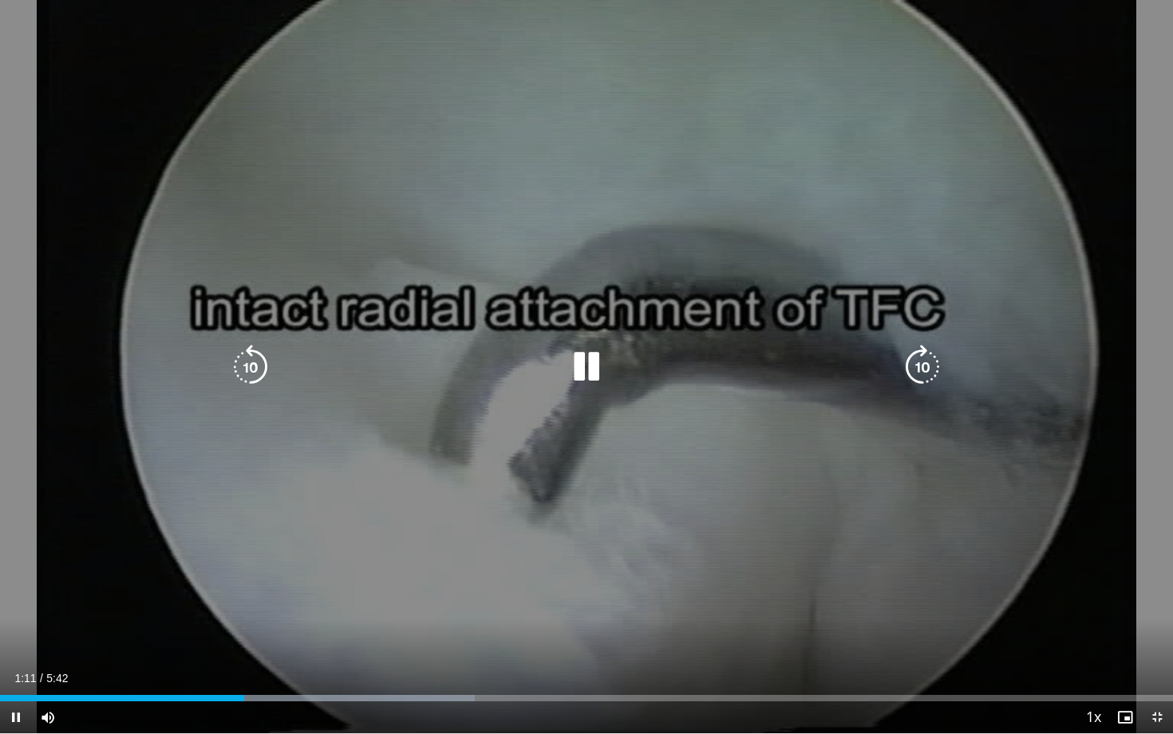
click at [580, 371] on icon "Video Player" at bounding box center [586, 367] width 45 height 45
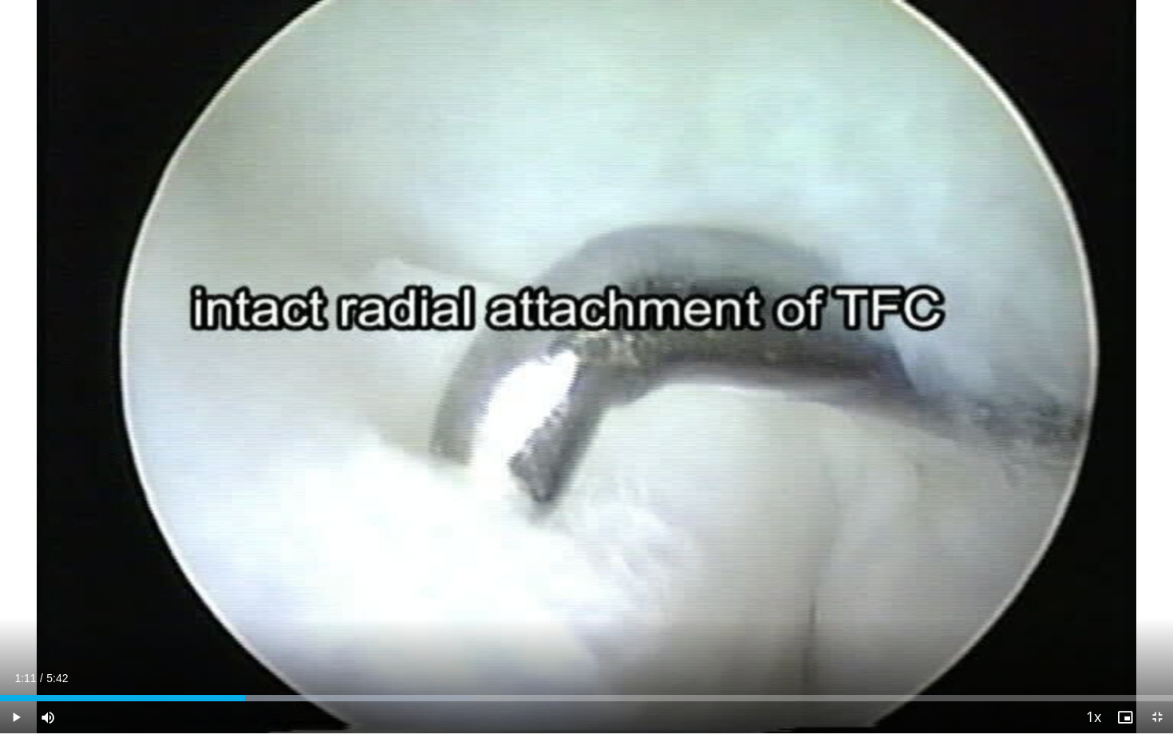
click at [580, 371] on div "10 seconds Tap to unmute" at bounding box center [586, 366] width 1173 height 733
click at [599, 363] on div "10 seconds Tap to unmute" at bounding box center [586, 366] width 1173 height 733
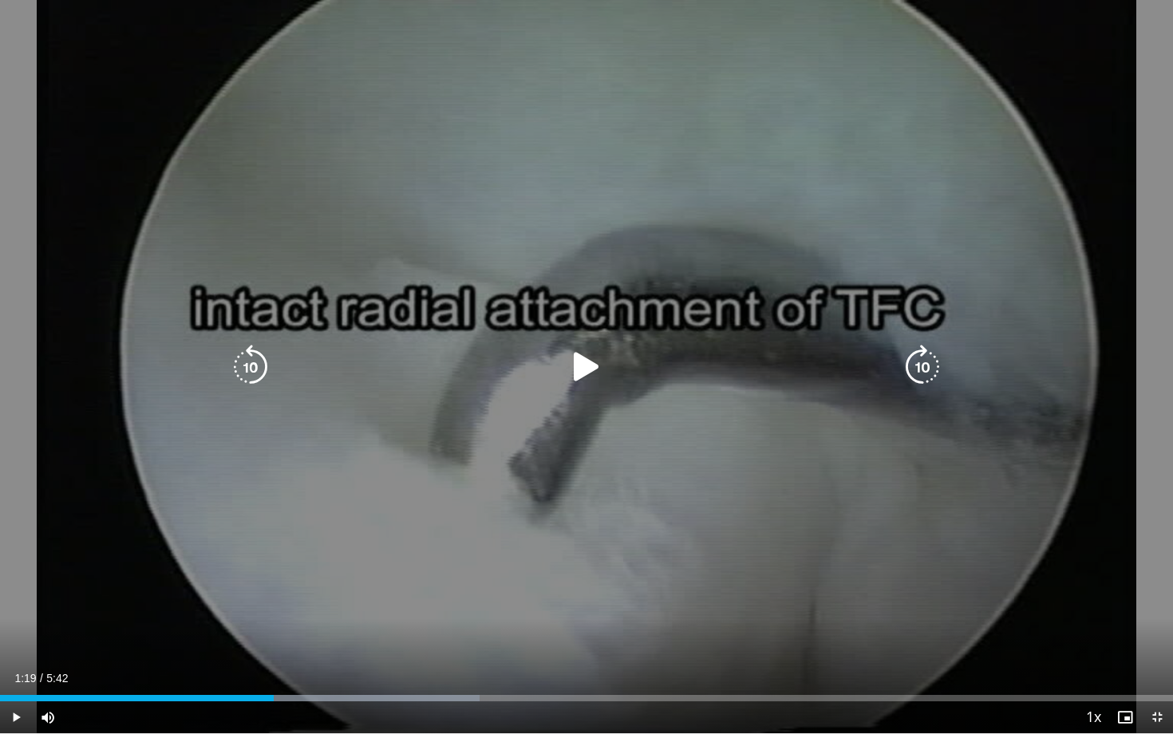
click at [599, 363] on icon "Video Player" at bounding box center [586, 367] width 45 height 45
click at [588, 353] on icon "Video Player" at bounding box center [586, 367] width 45 height 45
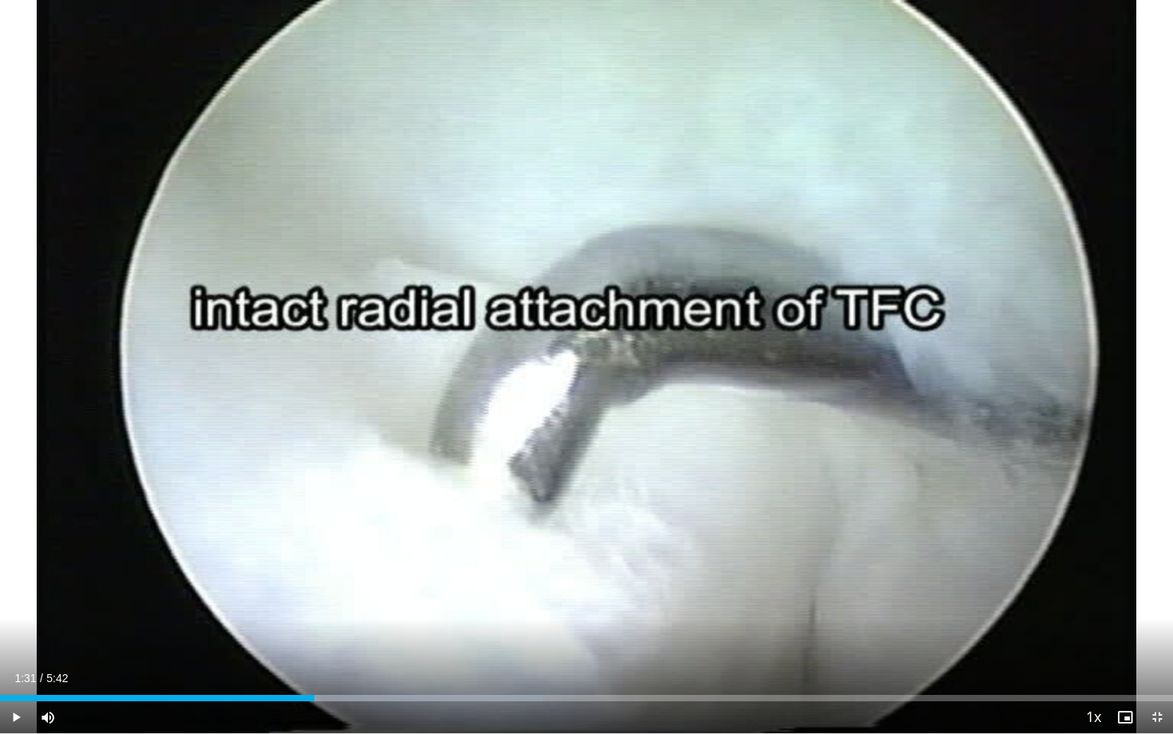
click at [588, 353] on div "10 seconds Tap to unmute" at bounding box center [586, 366] width 1173 height 733
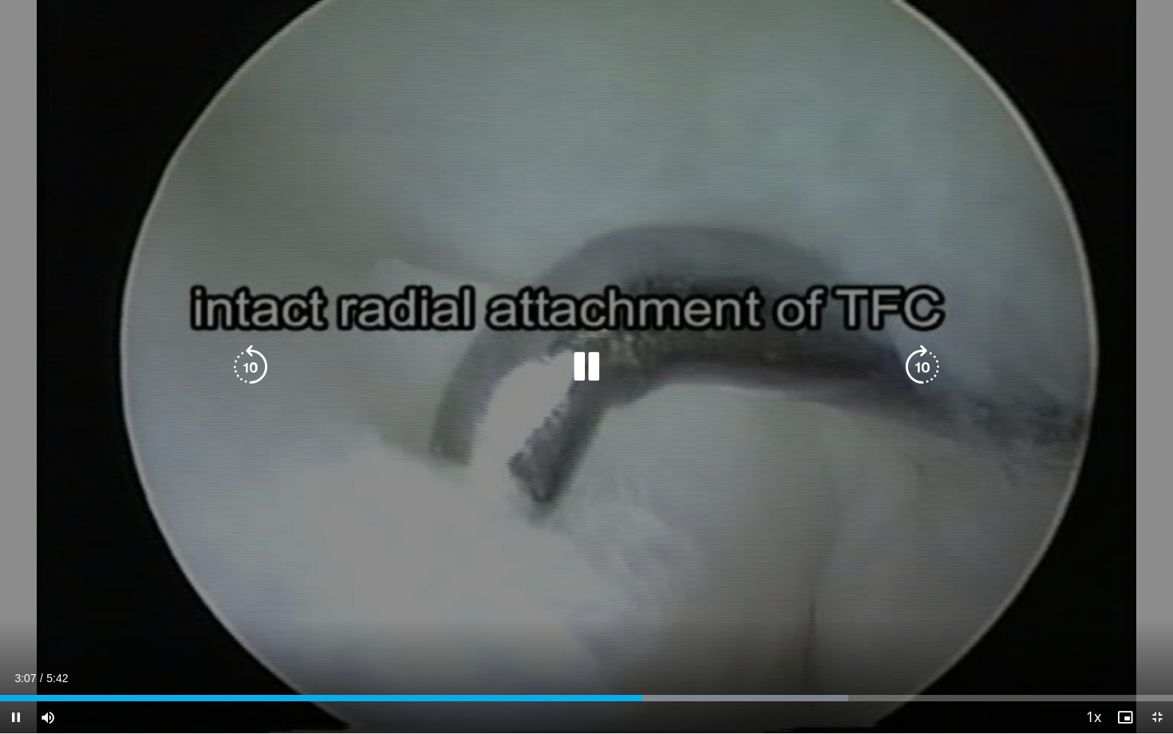
click at [268, 373] on icon "Video Player" at bounding box center [250, 367] width 45 height 45
click at [264, 372] on icon "Video Player" at bounding box center [250, 367] width 45 height 45
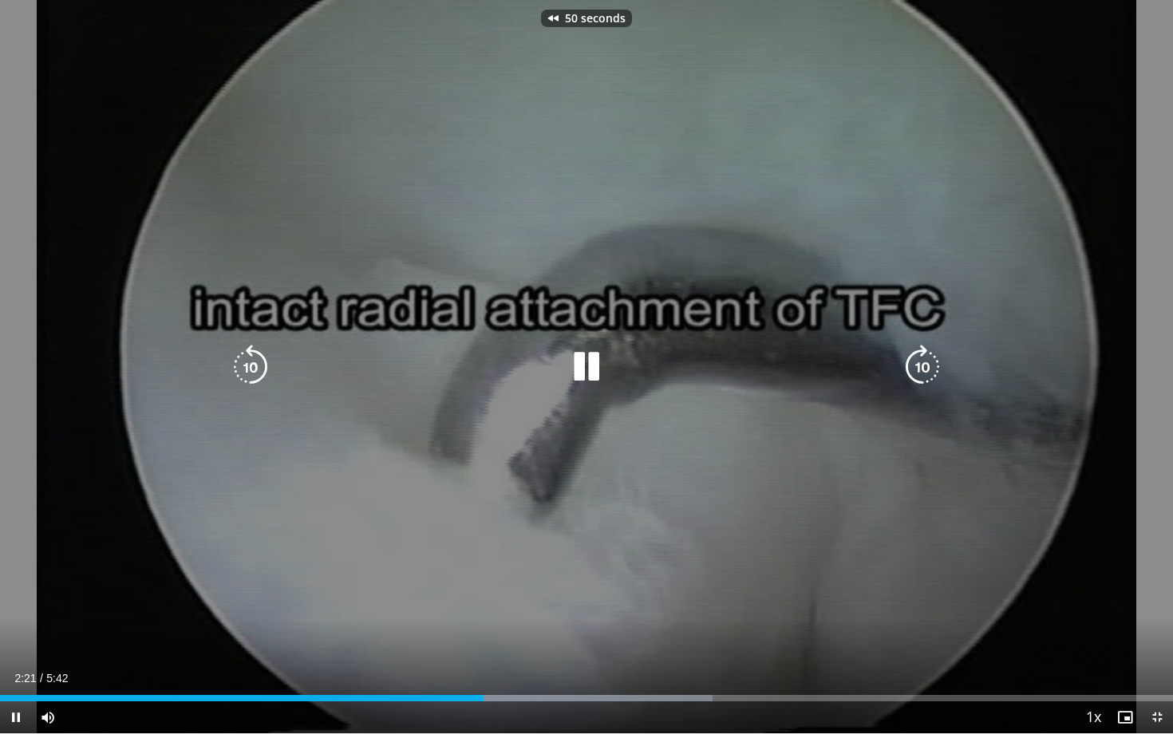
click at [264, 373] on icon "Video Player" at bounding box center [250, 367] width 45 height 45
click at [594, 381] on icon "Video Player" at bounding box center [586, 367] width 45 height 45
click at [552, 374] on div "Video Player" at bounding box center [587, 367] width 704 height 32
click at [589, 350] on icon "Video Player" at bounding box center [586, 367] width 45 height 45
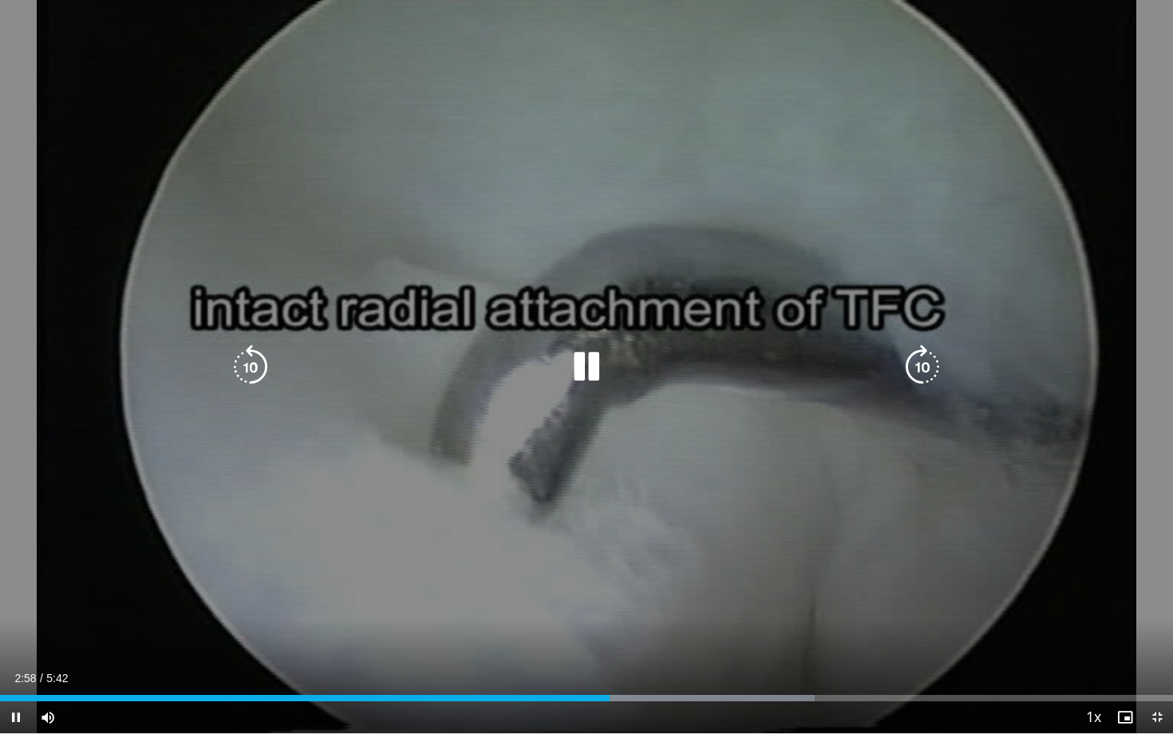
click at [260, 365] on icon "Video Player" at bounding box center [250, 367] width 45 height 45
click at [254, 372] on icon "Video Player" at bounding box center [250, 367] width 45 height 45
click at [254, 366] on icon "Video Player" at bounding box center [250, 367] width 45 height 45
click at [244, 368] on icon "Video Player" at bounding box center [250, 367] width 45 height 45
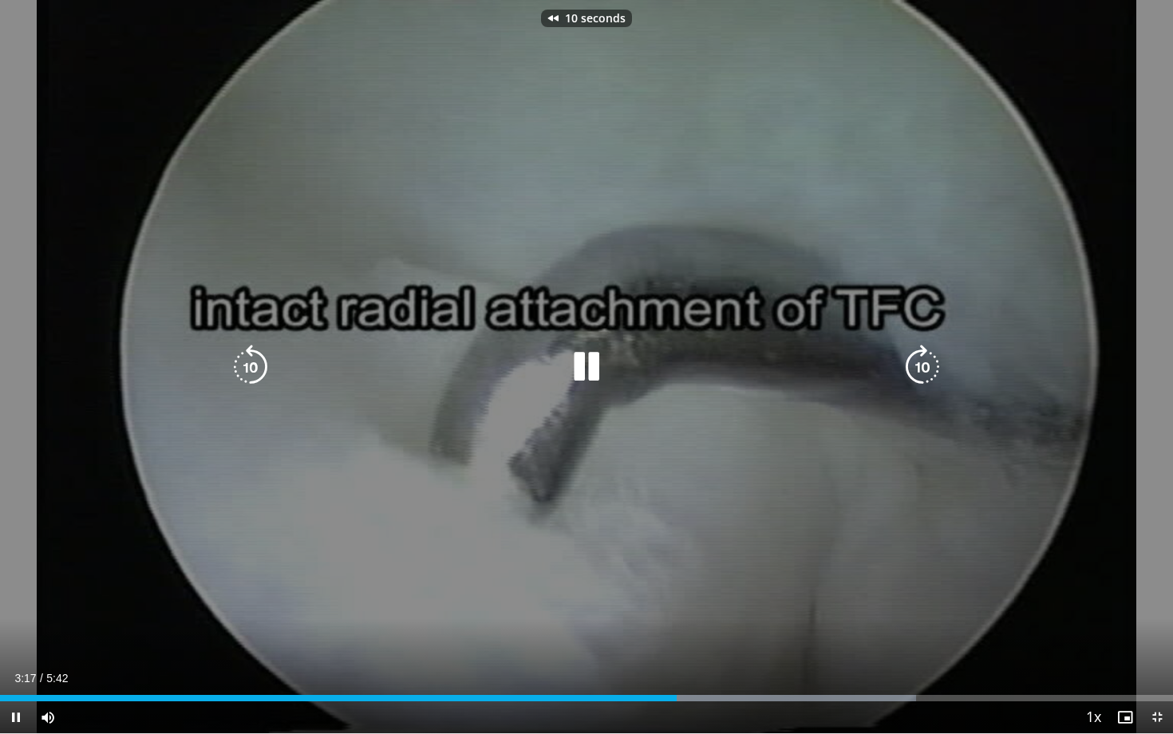
click at [244, 368] on icon "Video Player" at bounding box center [250, 367] width 45 height 45
click at [584, 359] on icon "Video Player" at bounding box center [586, 367] width 45 height 45
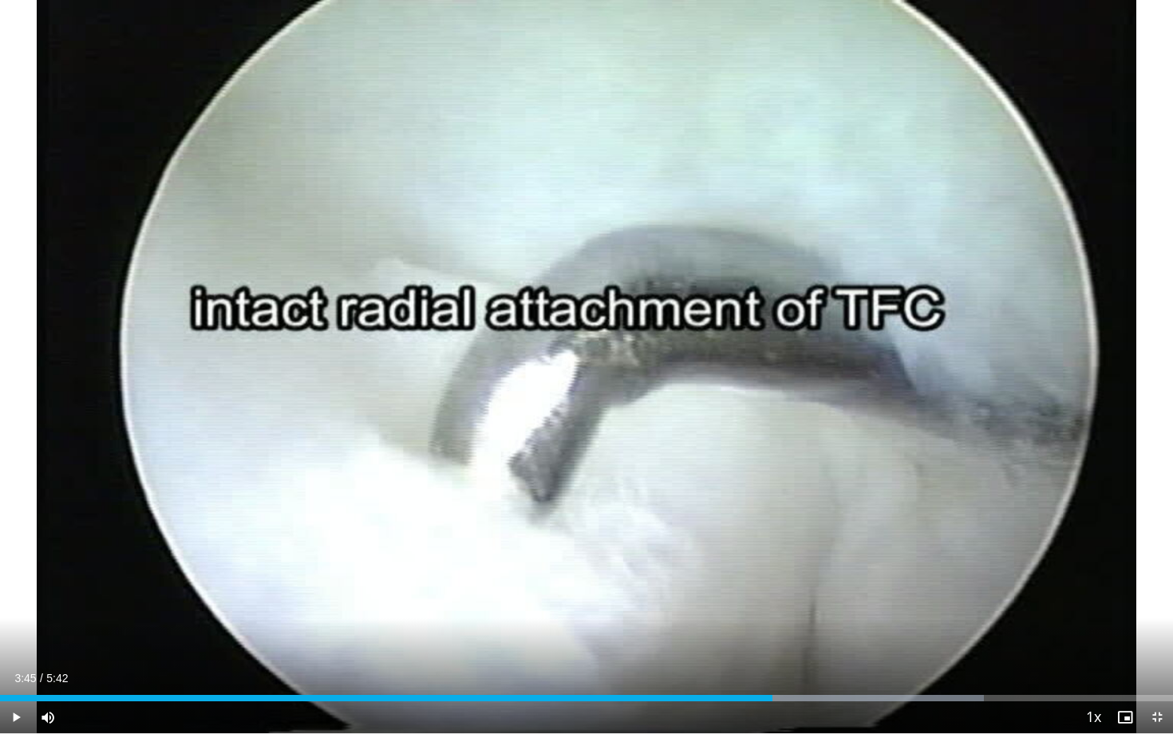
click at [765, 636] on div "Current Time 3:45 / Duration 5:42 Play Skip Backward Skip Forward Mute Loaded :…" at bounding box center [586, 717] width 1173 height 32
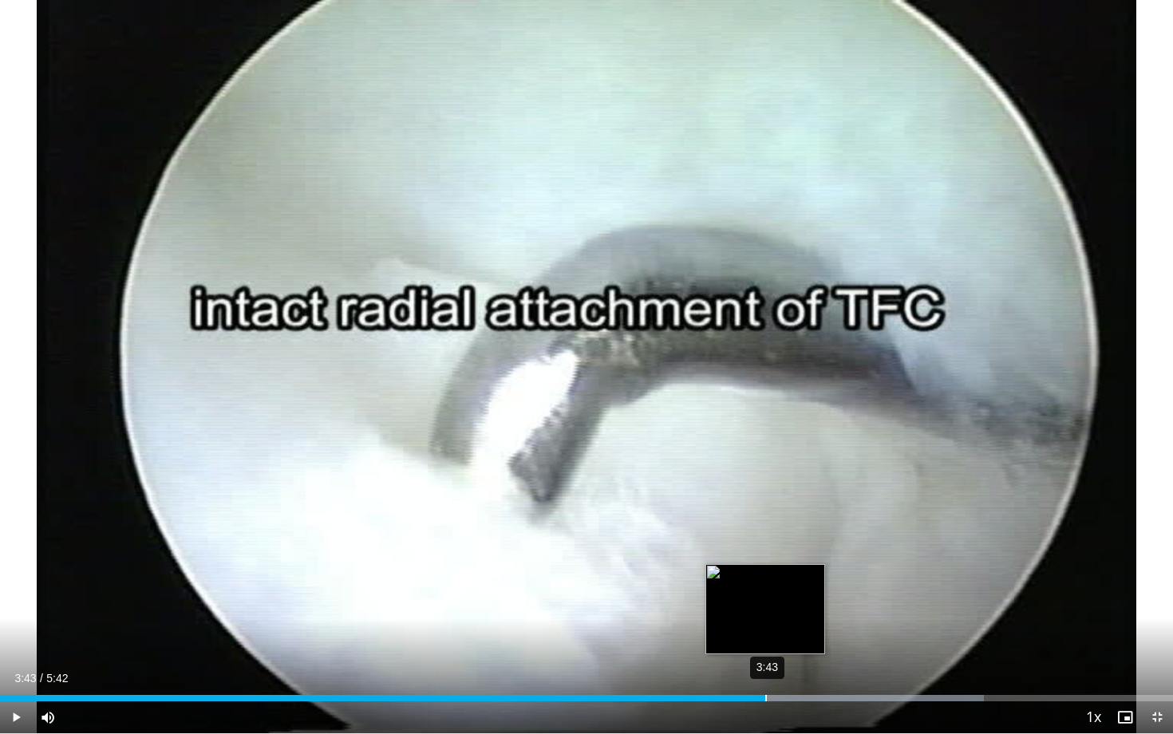
click at [765, 636] on div "3:43" at bounding box center [766, 698] width 2 height 6
click at [759, 636] on div "3:41" at bounding box center [760, 698] width 2 height 6
click at [747, 636] on div "3:38" at bounding box center [748, 698] width 2 height 6
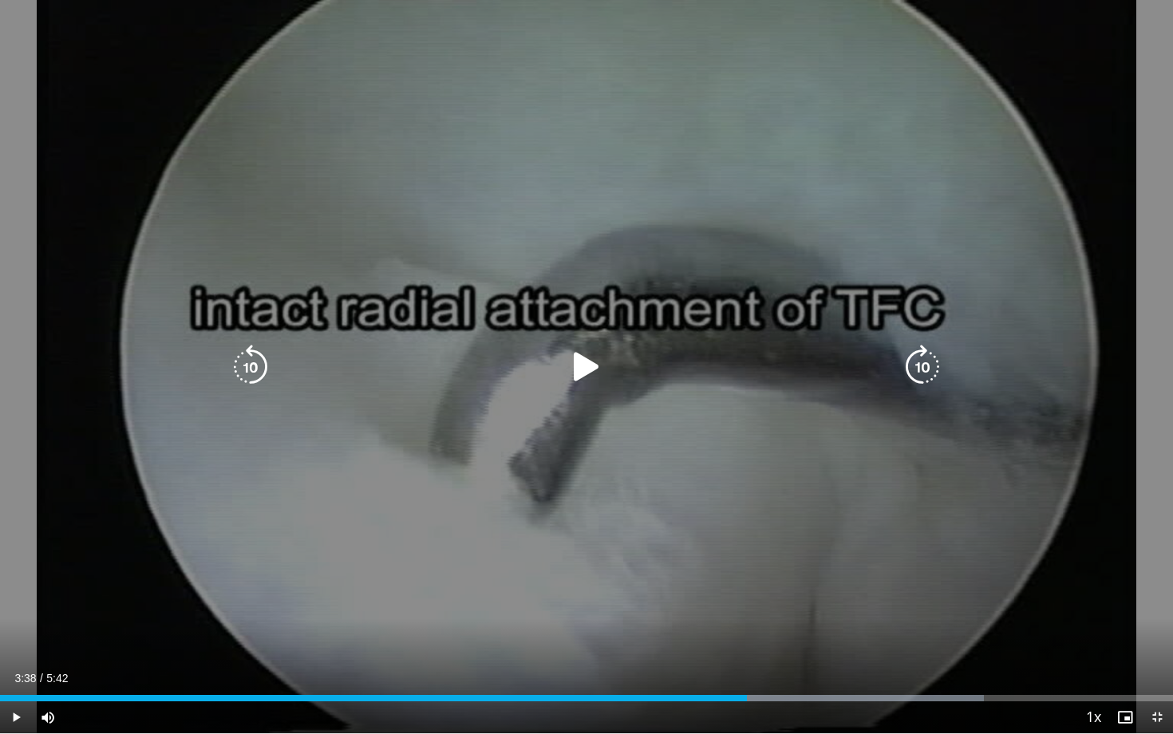
click at [576, 373] on icon "Video Player" at bounding box center [586, 367] width 45 height 45
click at [263, 355] on icon "Video Player" at bounding box center [250, 367] width 45 height 45
